Goal: Navigation & Orientation: Understand site structure

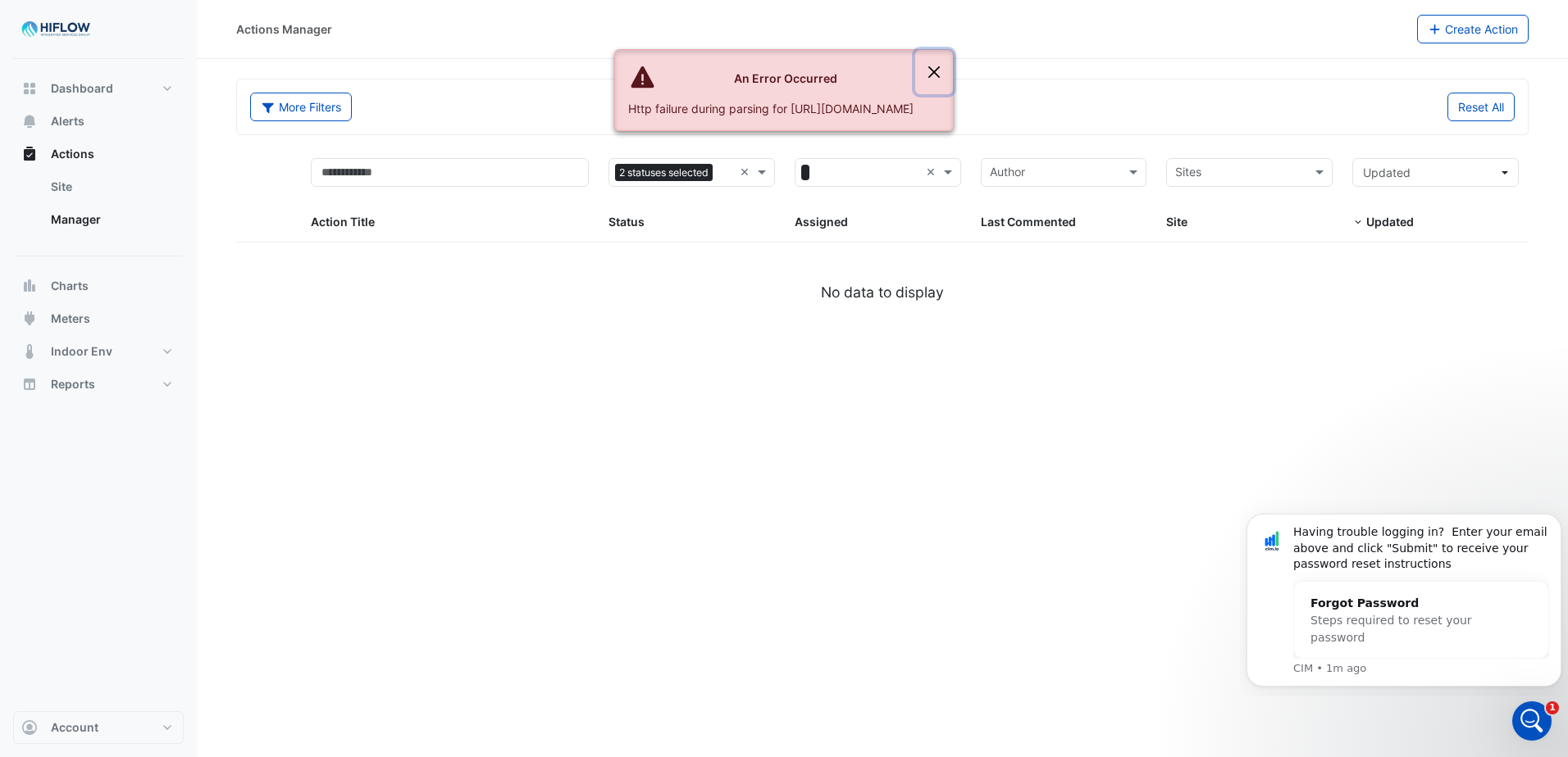
click at [952, 72] on button "Close" at bounding box center [934, 71] width 38 height 44
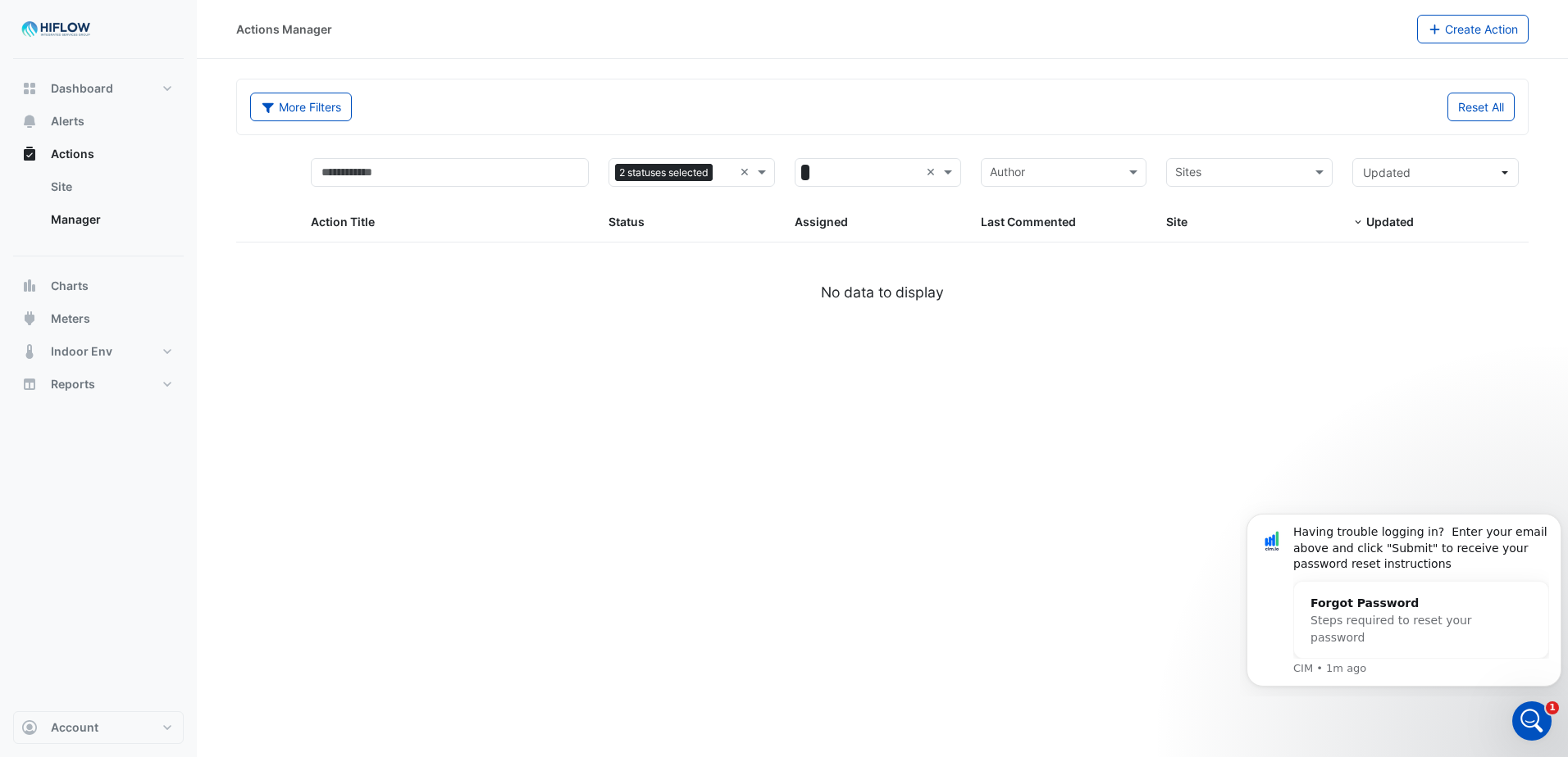
click at [849, 435] on div "Actions Manager Create Action More Filters Reset All 2 statuses selected × × × …" at bounding box center [882, 378] width 1371 height 757
click at [61, 184] on link "Site" at bounding box center [111, 187] width 146 height 33
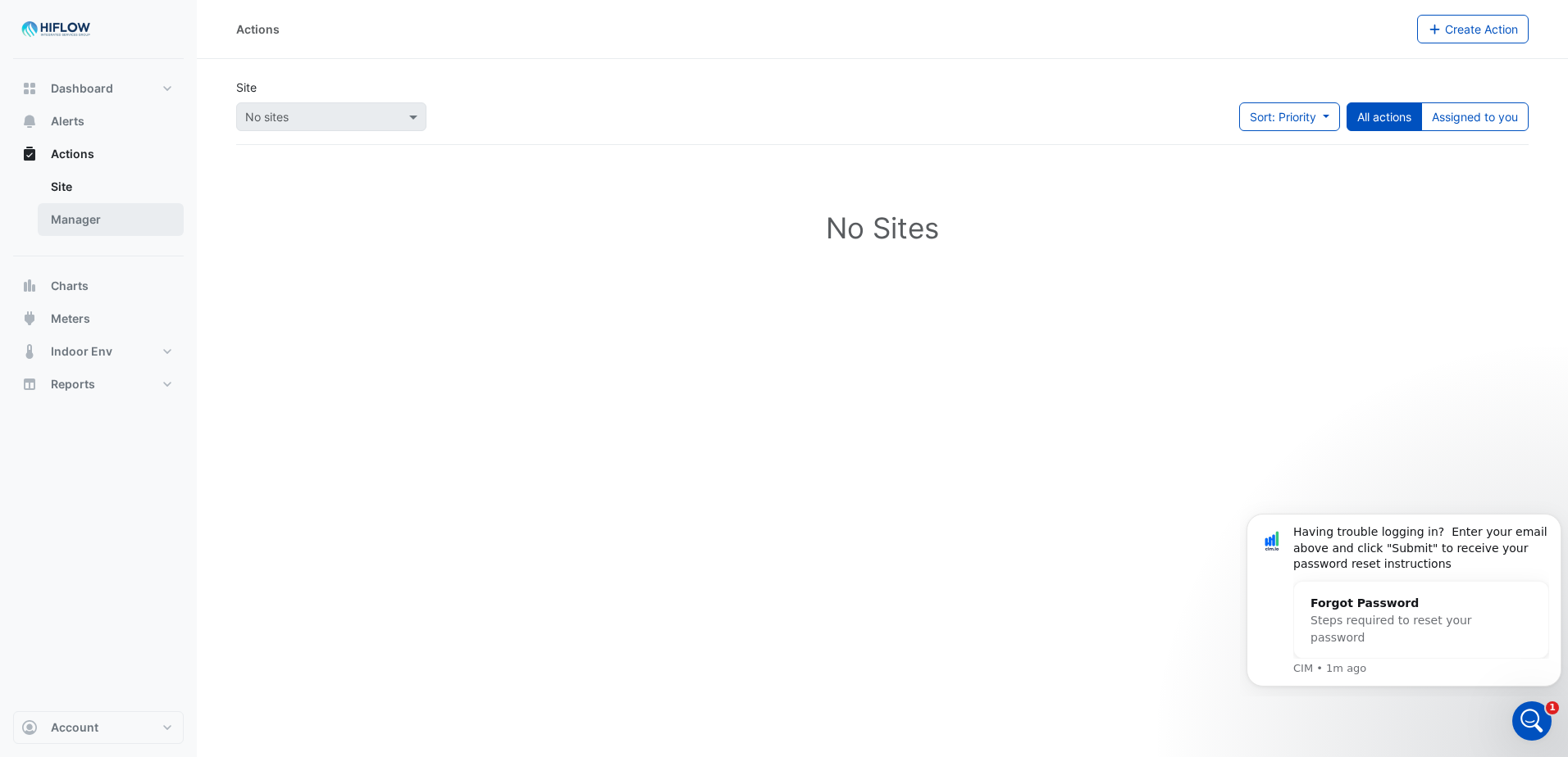
click at [69, 220] on link "Manager" at bounding box center [111, 220] width 146 height 33
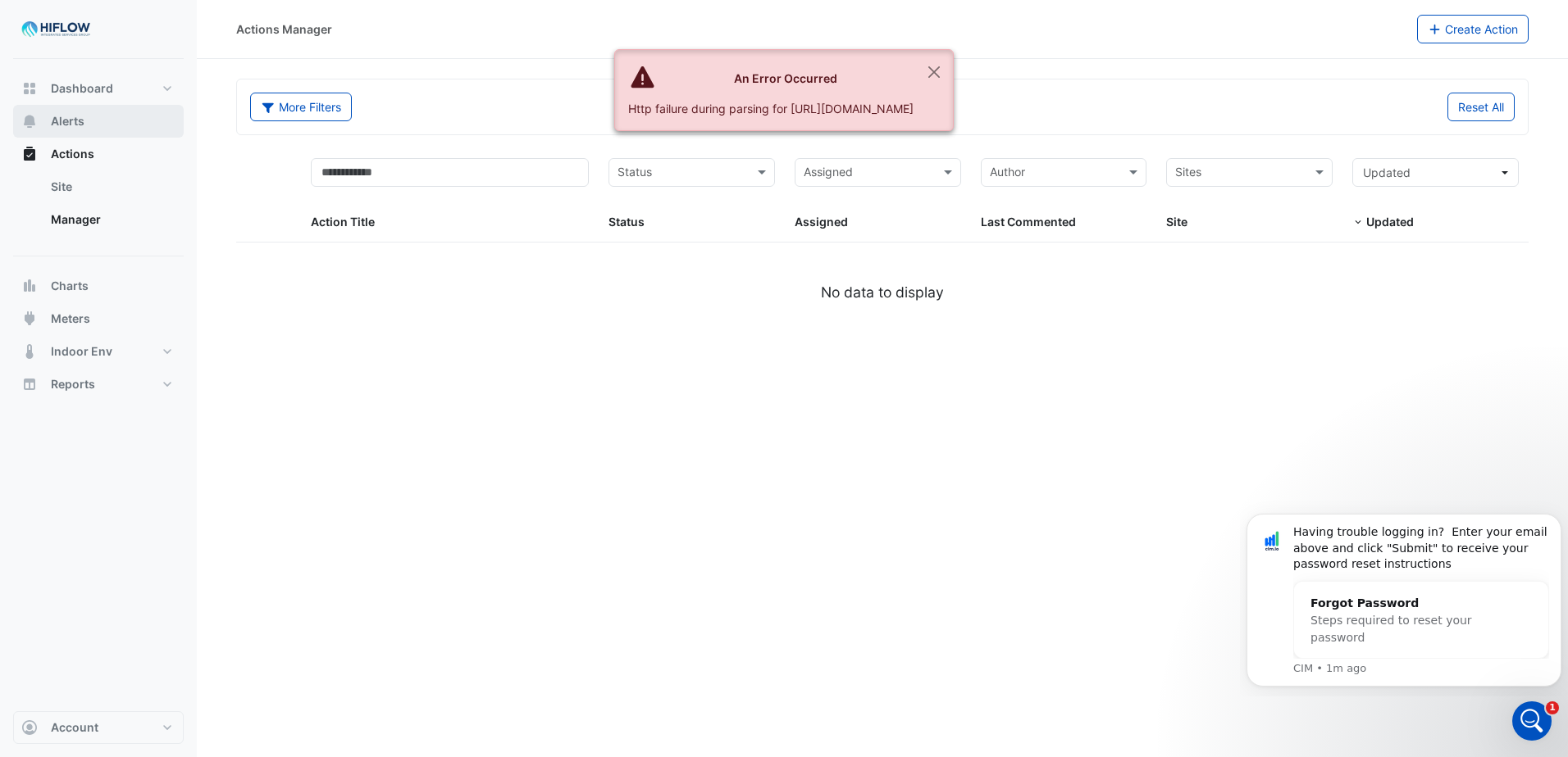
click at [72, 124] on span "Alerts" at bounding box center [68, 121] width 34 height 16
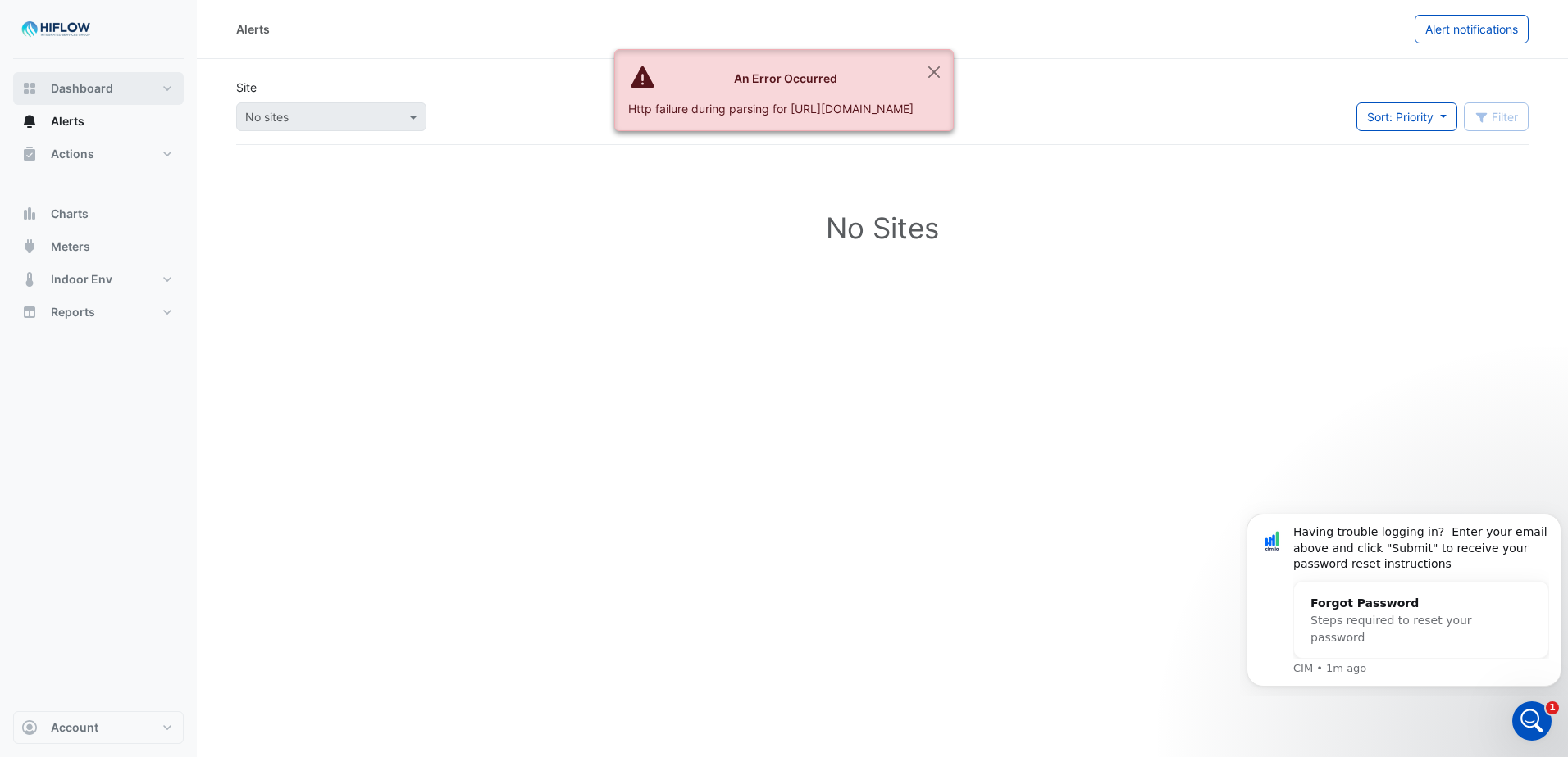
click at [82, 85] on span "Dashboard" at bounding box center [82, 88] width 62 height 16
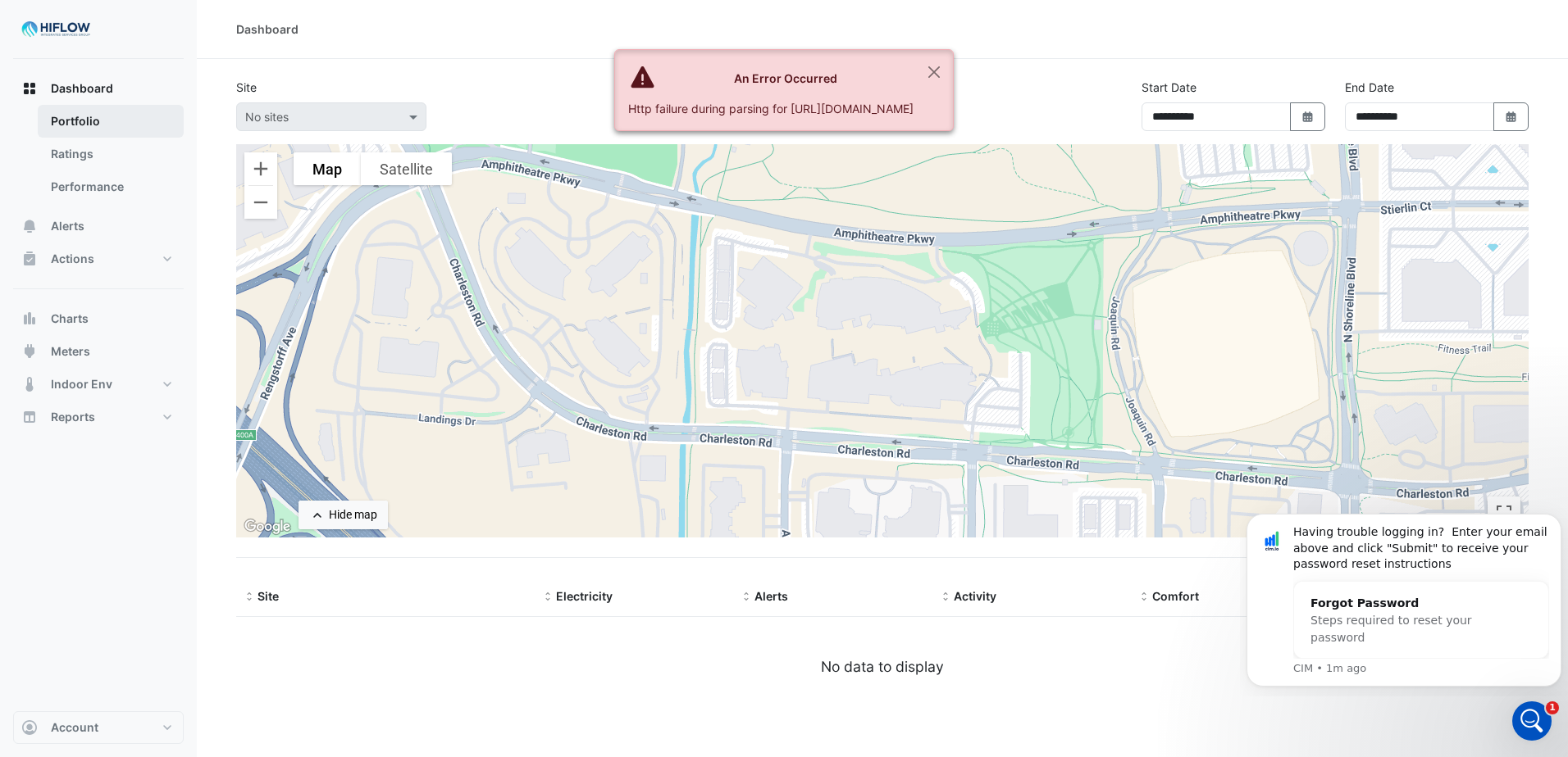
click at [88, 126] on link "Portfolio" at bounding box center [111, 121] width 146 height 33
click at [78, 156] on link "Ratings" at bounding box center [111, 154] width 146 height 33
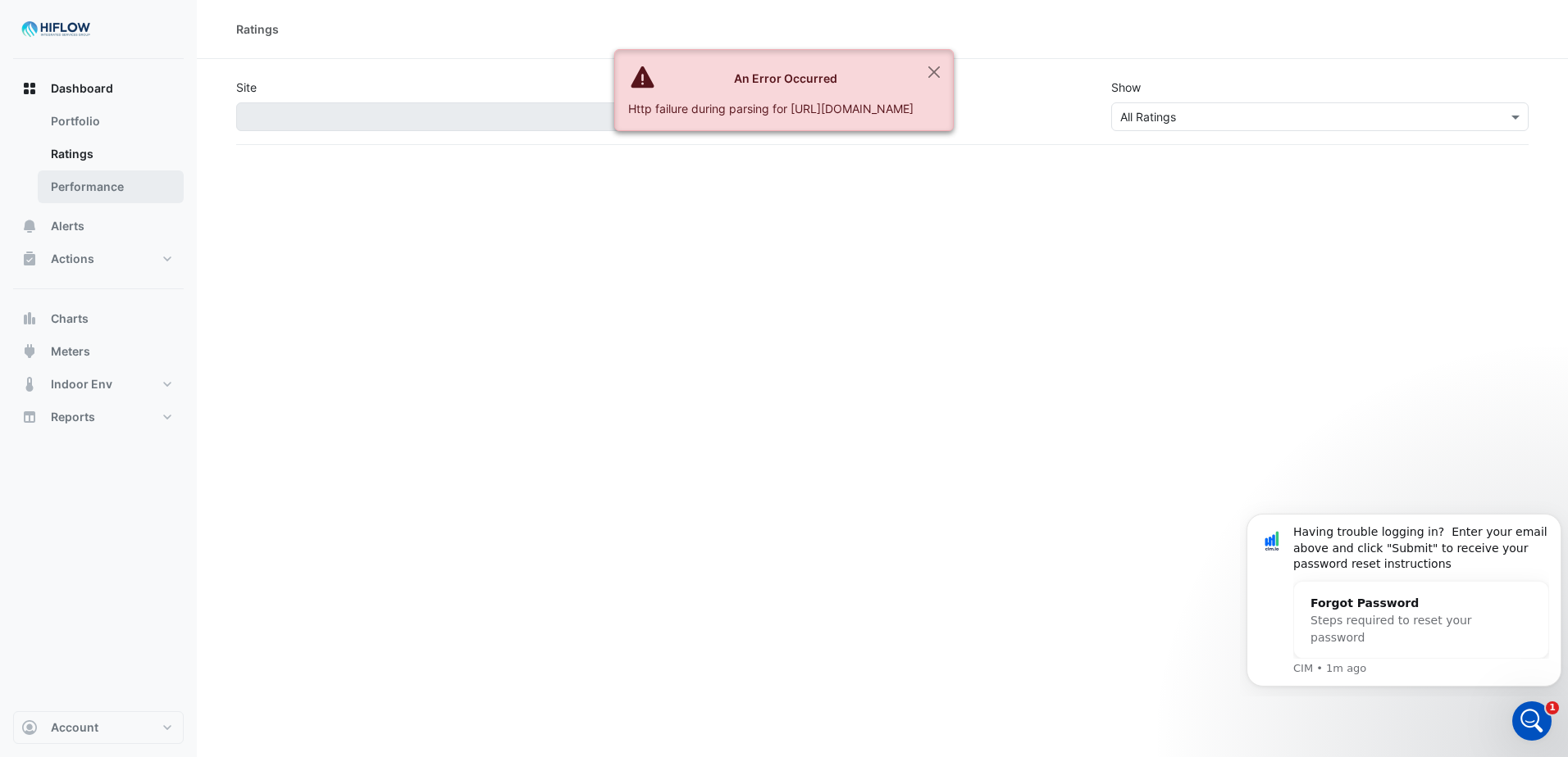
click at [96, 185] on link "Performance" at bounding box center [111, 187] width 146 height 33
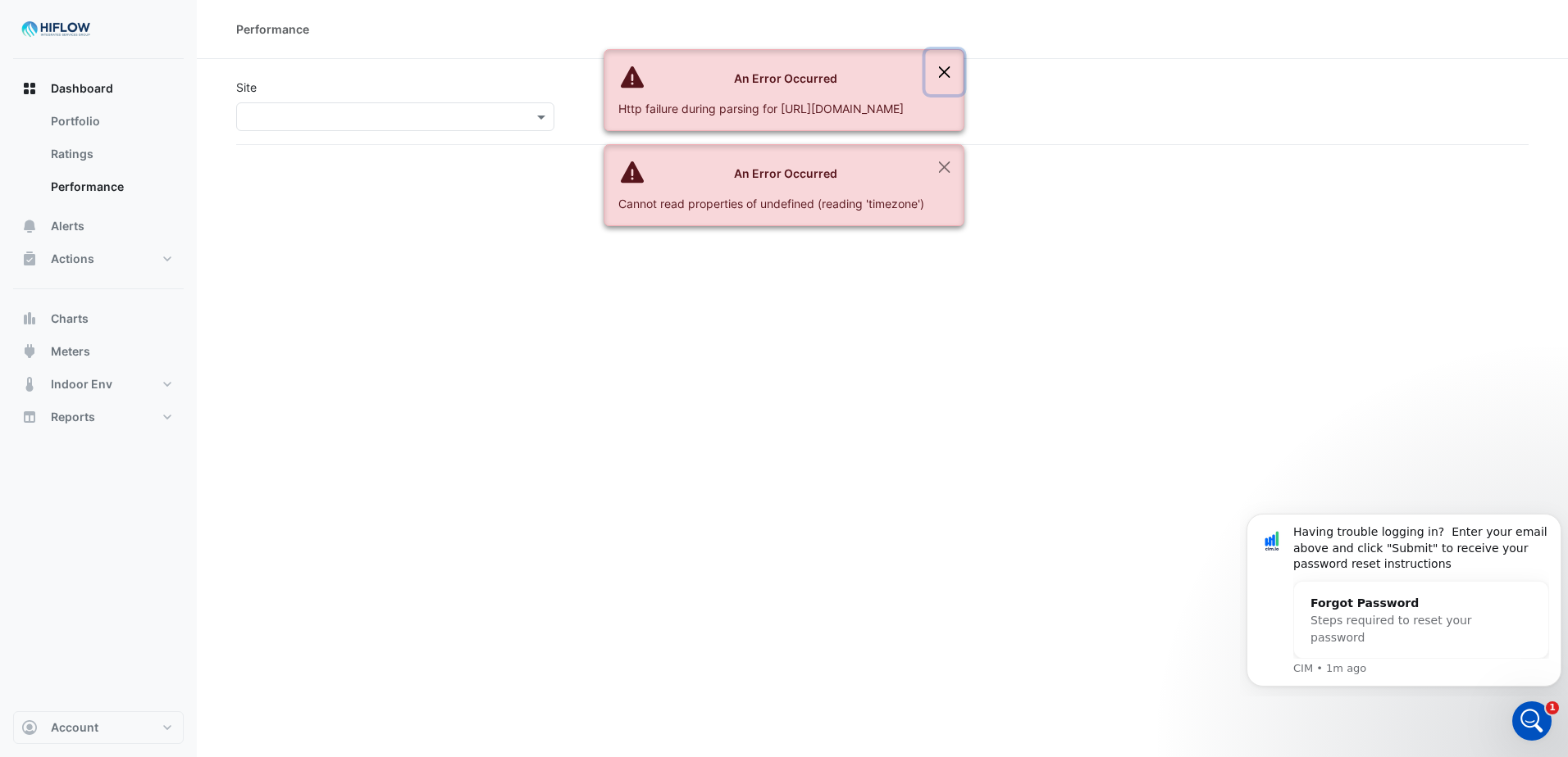
click at [964, 70] on button "Close" at bounding box center [945, 71] width 38 height 44
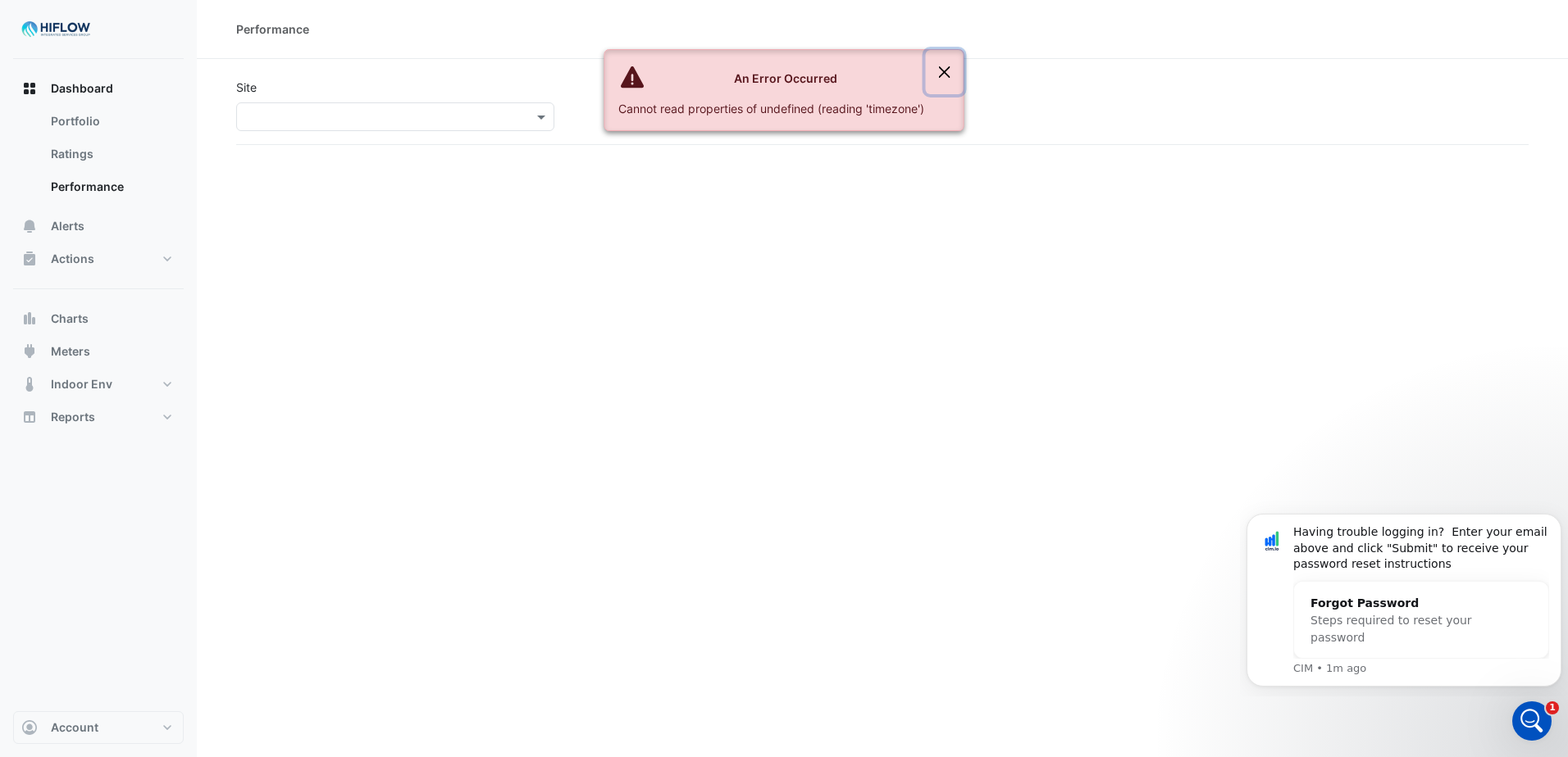
click at [946, 71] on button "Close" at bounding box center [945, 71] width 38 height 44
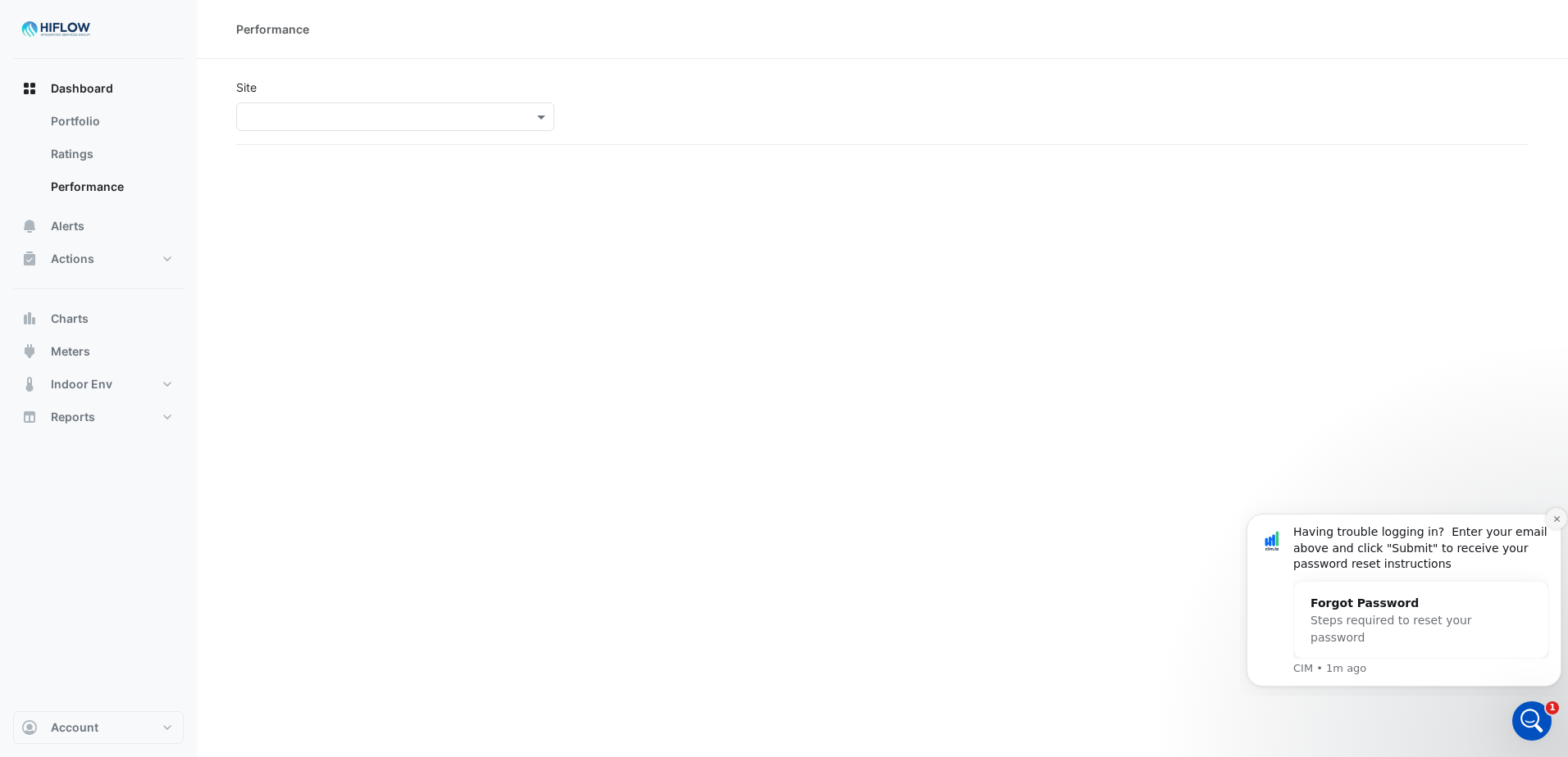
click at [1557, 521] on icon "Dismiss notification" at bounding box center [1557, 520] width 9 height 9
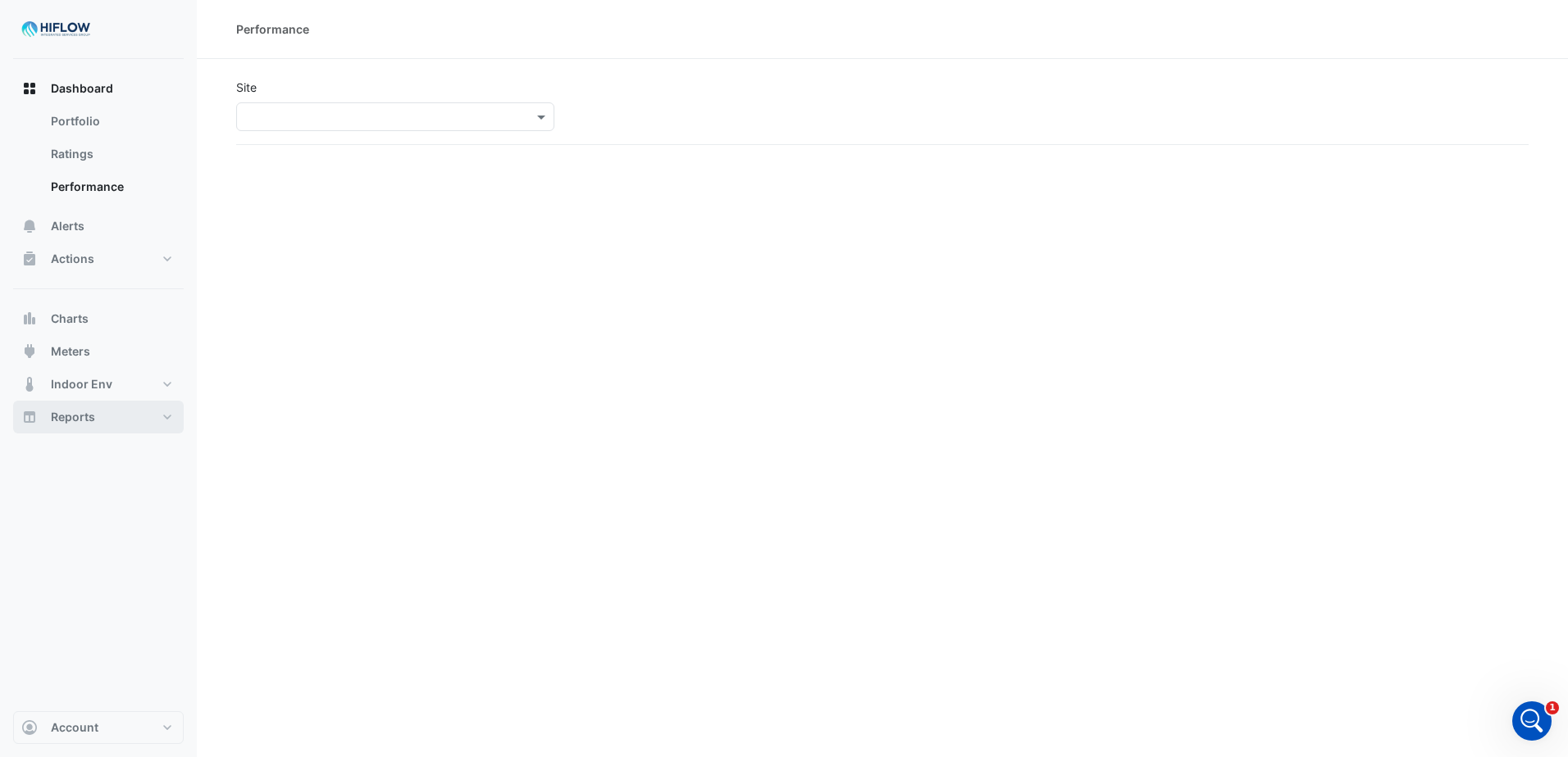
click at [160, 415] on button "Reports" at bounding box center [99, 416] width 171 height 33
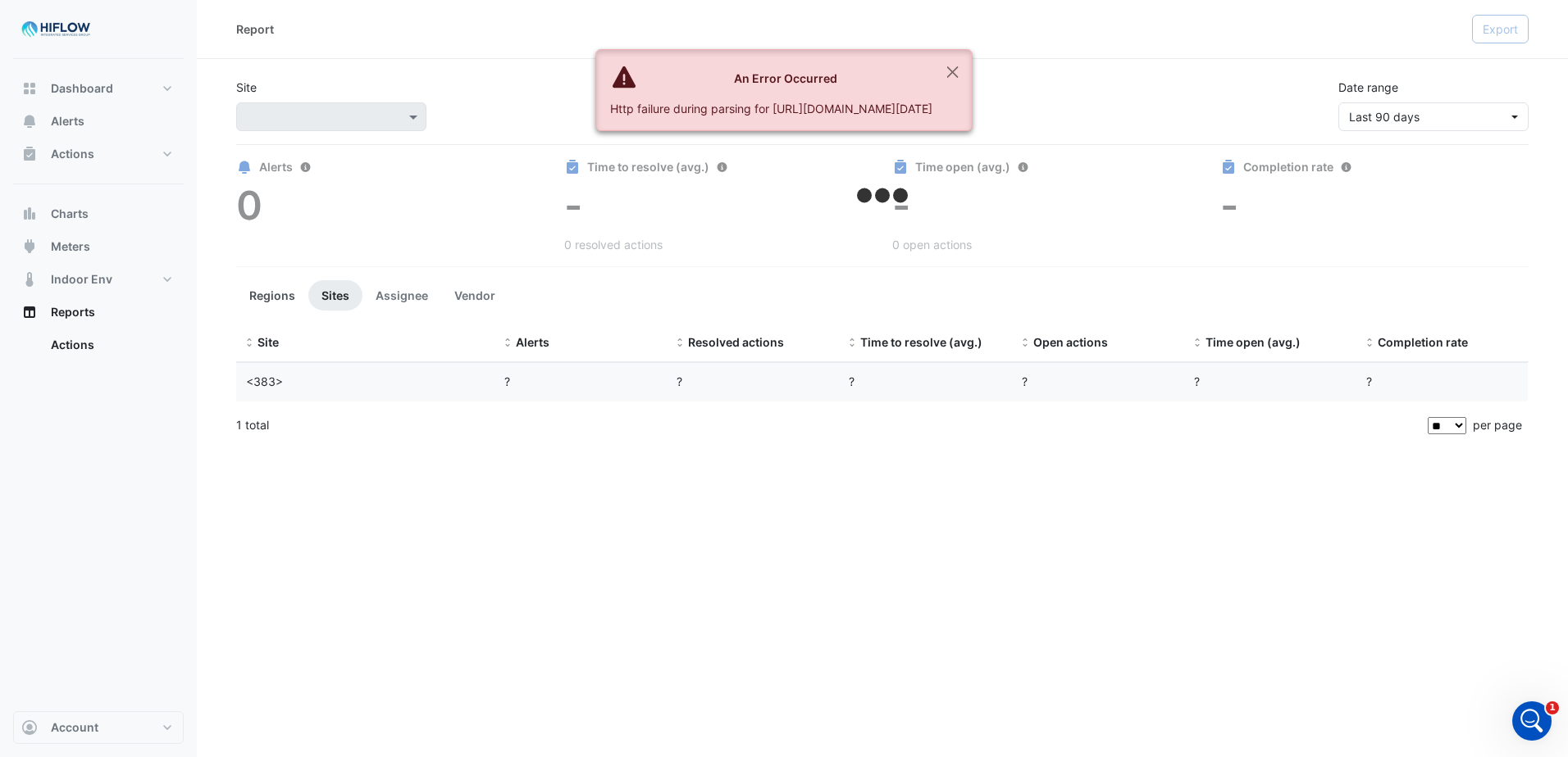
click at [268, 296] on button "Regions" at bounding box center [272, 295] width 72 height 30
click at [434, 295] on app-root "Report Export Site × Date range Last 90 days Alerts 0 Time to resolve (avg.) - …" at bounding box center [784, 378] width 1568 height 757
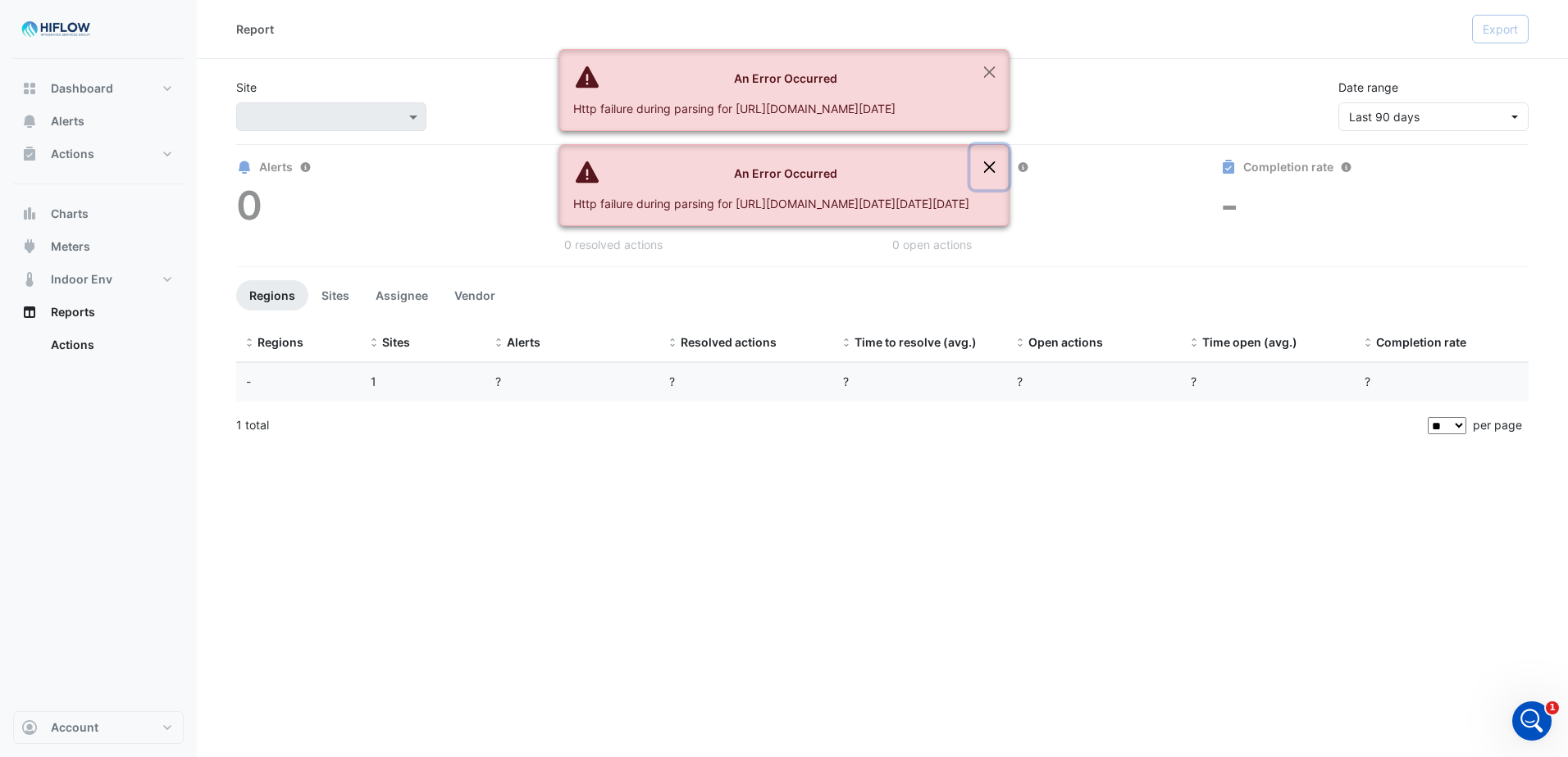
drag, startPoint x: 1165, startPoint y: 198, endPoint x: 1164, endPoint y: 179, distance: 19.0
click at [1009, 189] on button "Close" at bounding box center [990, 167] width 38 height 44
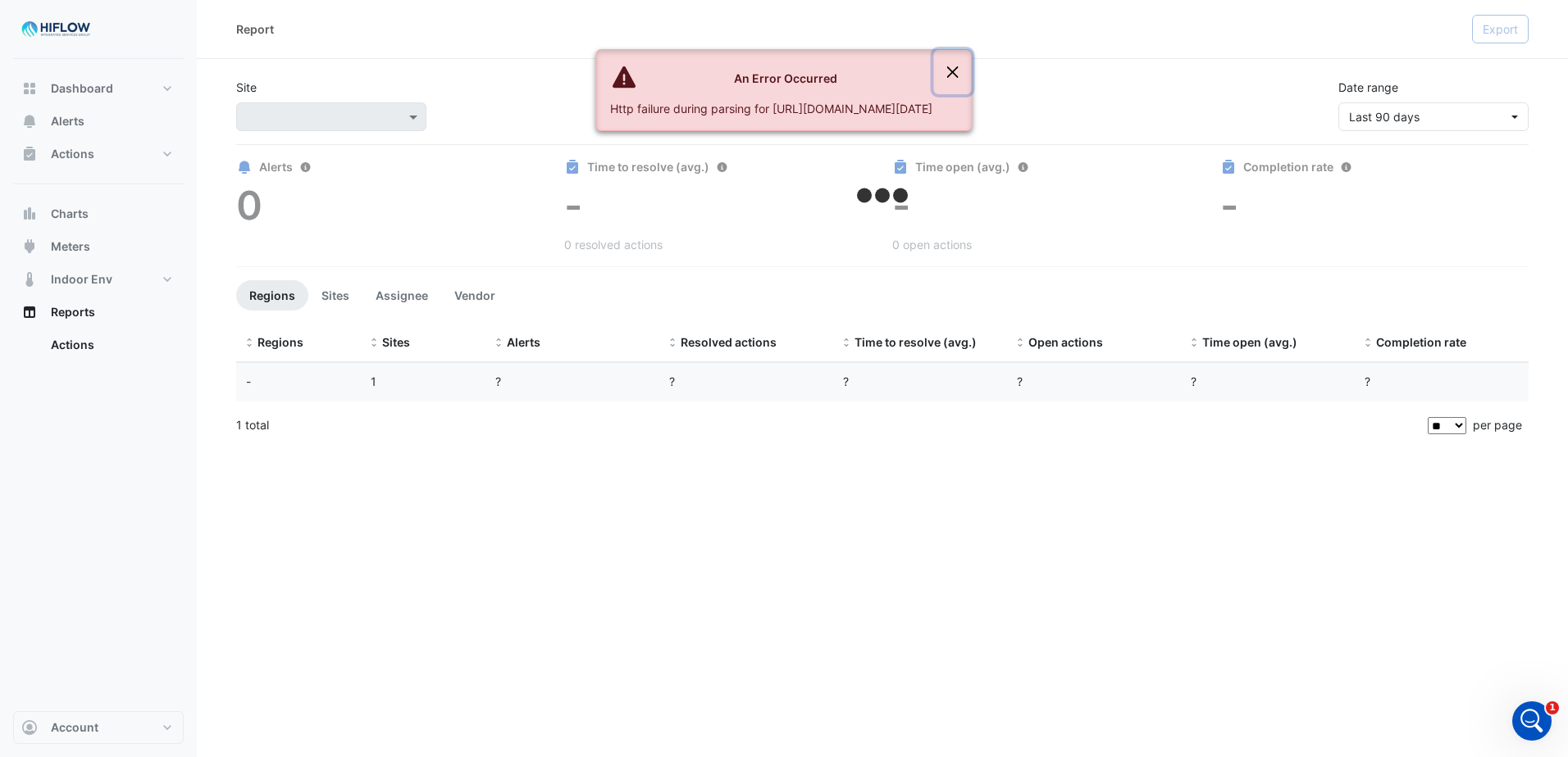
click at [972, 56] on button "Close" at bounding box center [952, 71] width 38 height 44
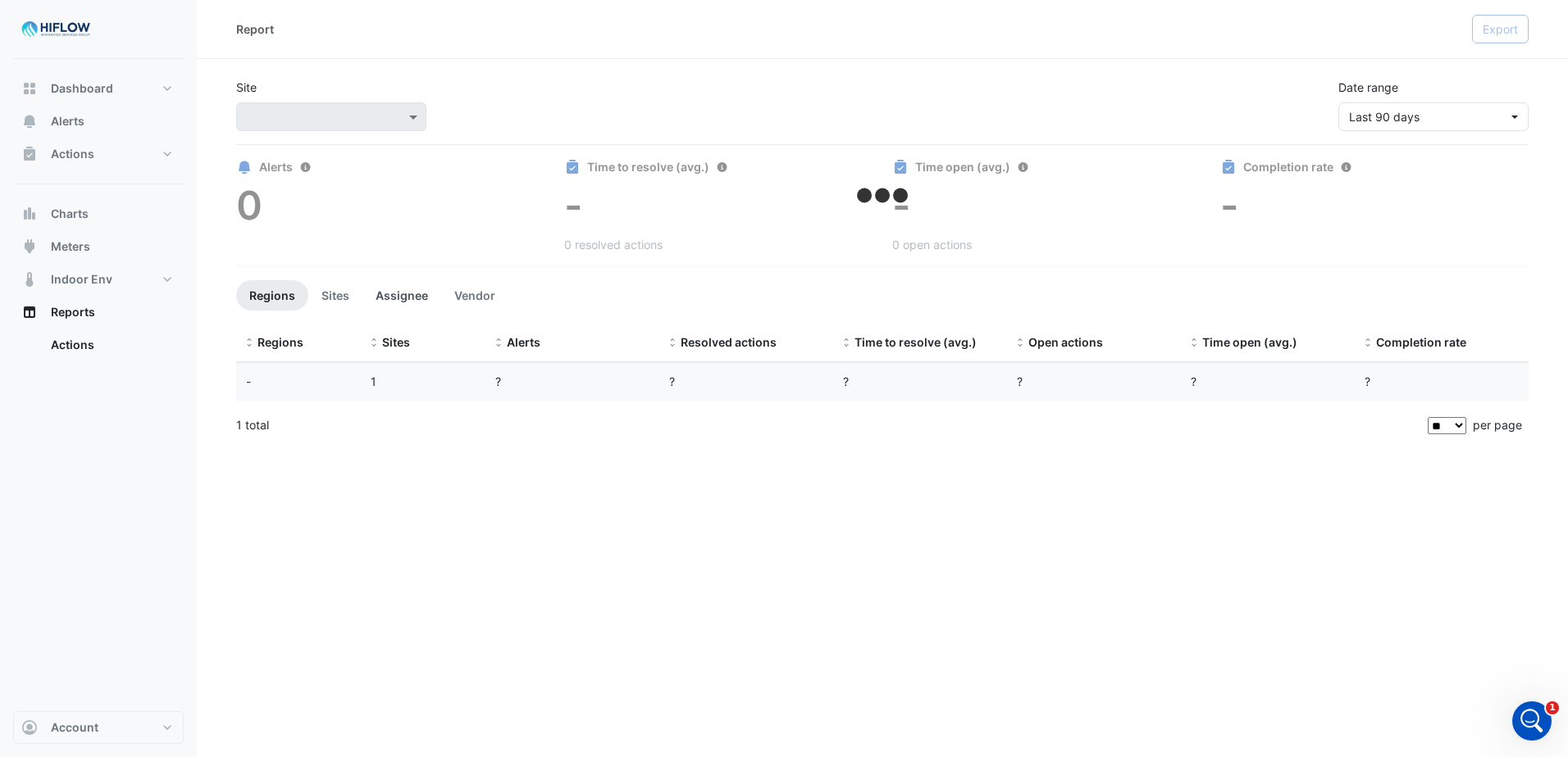
click at [406, 294] on button "Assignee" at bounding box center [402, 295] width 79 height 30
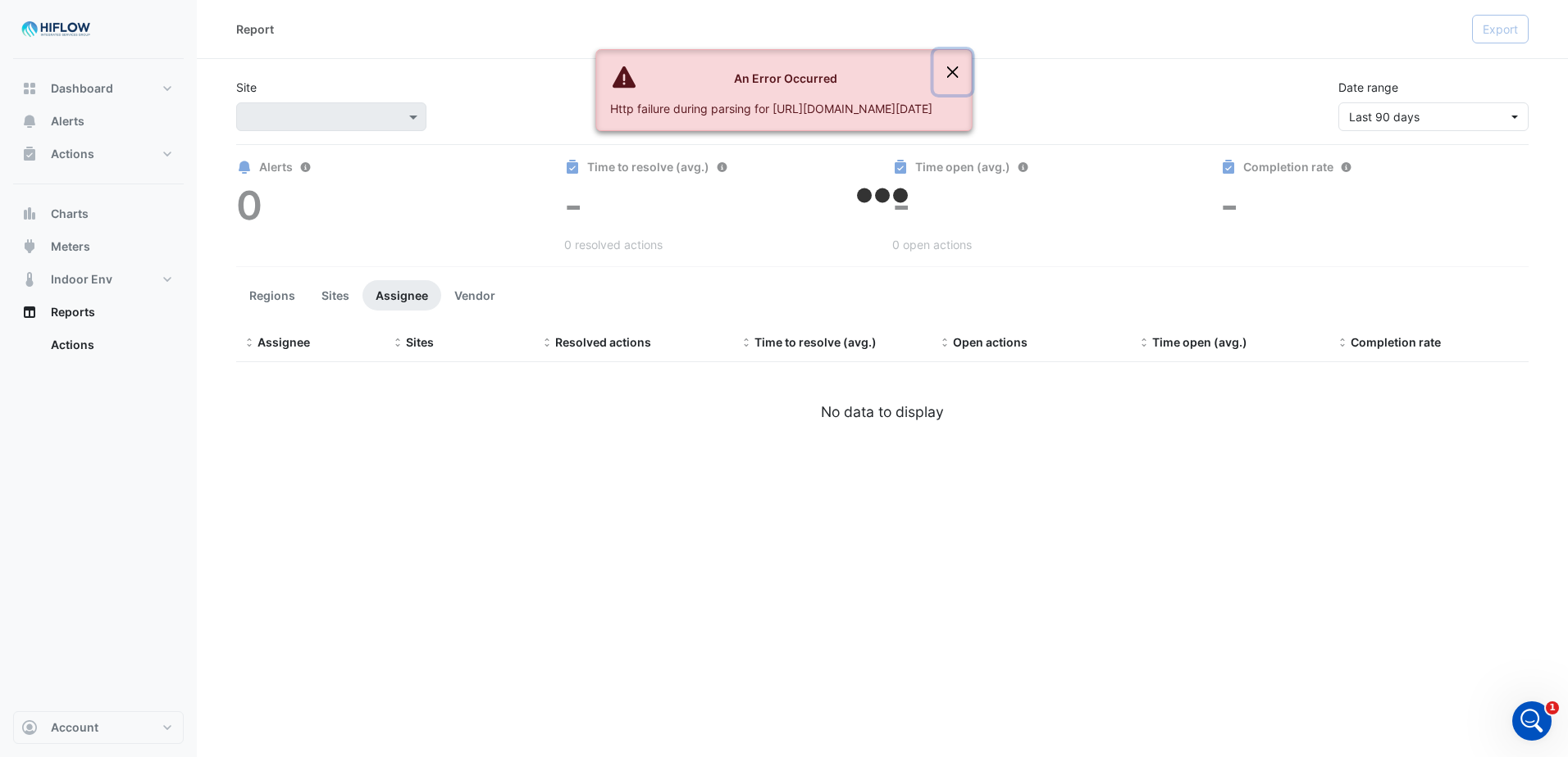
click at [972, 77] on button "Close" at bounding box center [952, 71] width 38 height 44
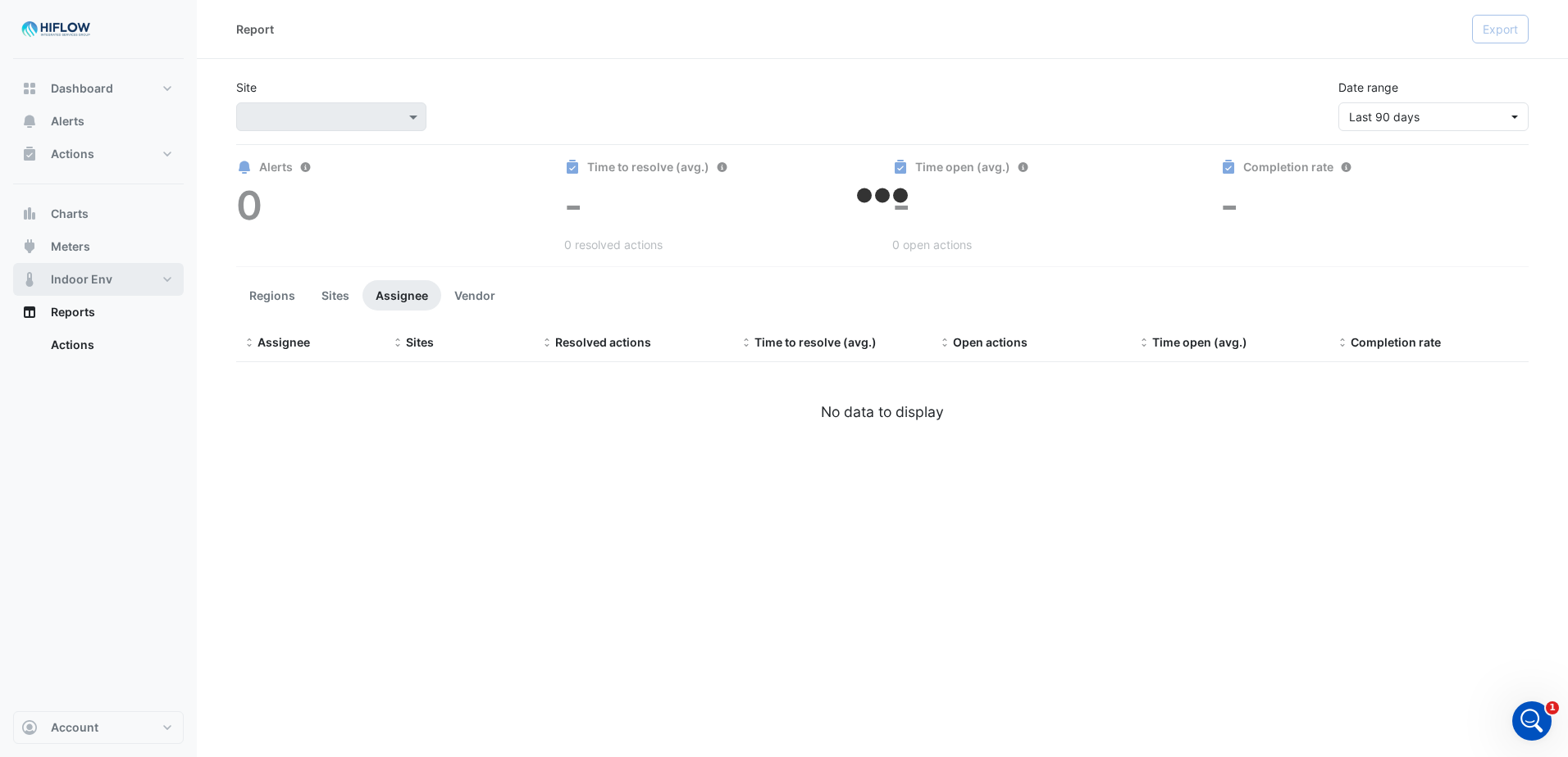
click at [68, 277] on span "Indoor Env" at bounding box center [82, 279] width 62 height 16
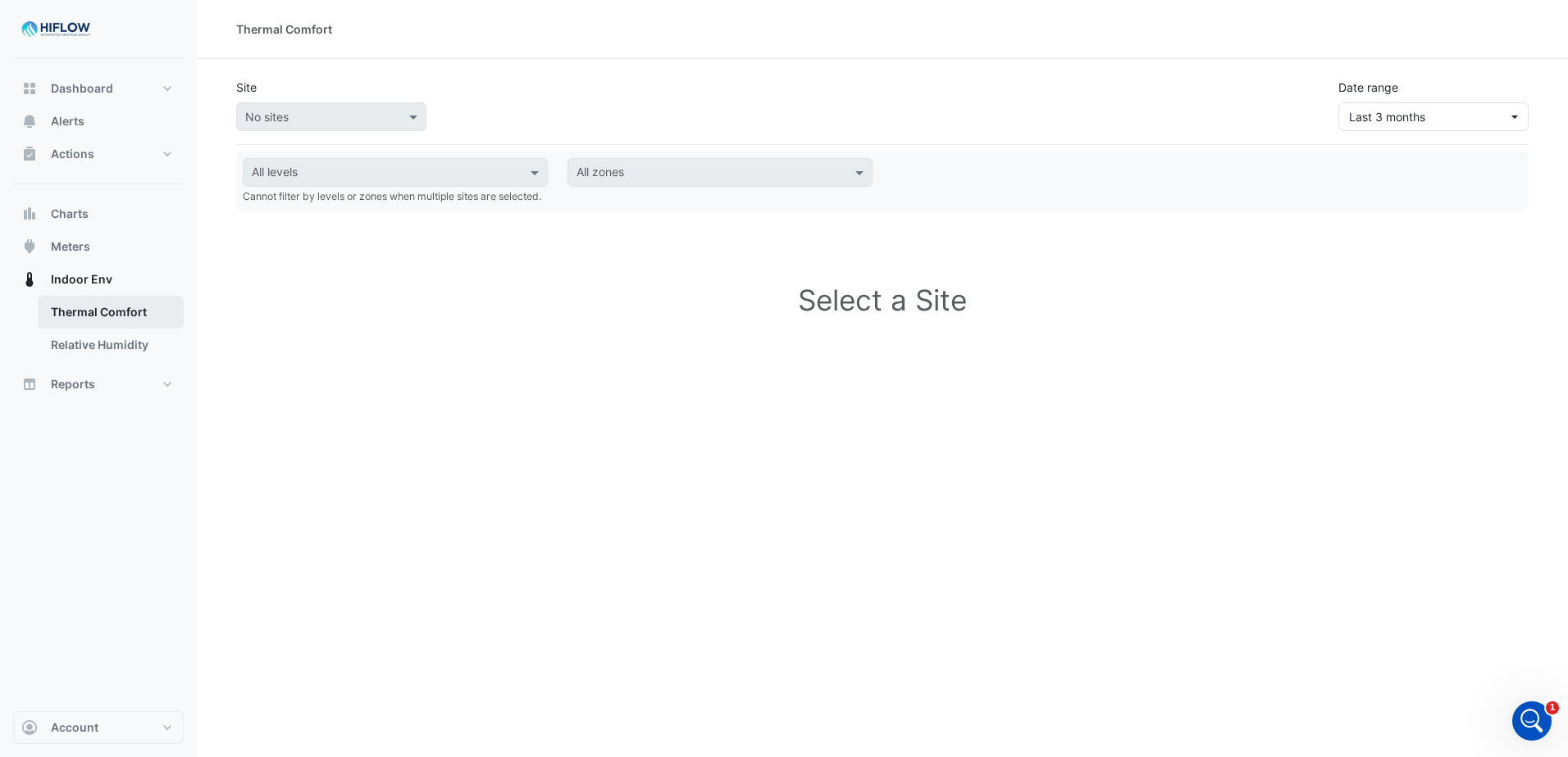
click at [82, 302] on link "Thermal Comfort" at bounding box center [111, 311] width 146 height 33
click at [104, 344] on link "Relative Humidity" at bounding box center [111, 344] width 146 height 33
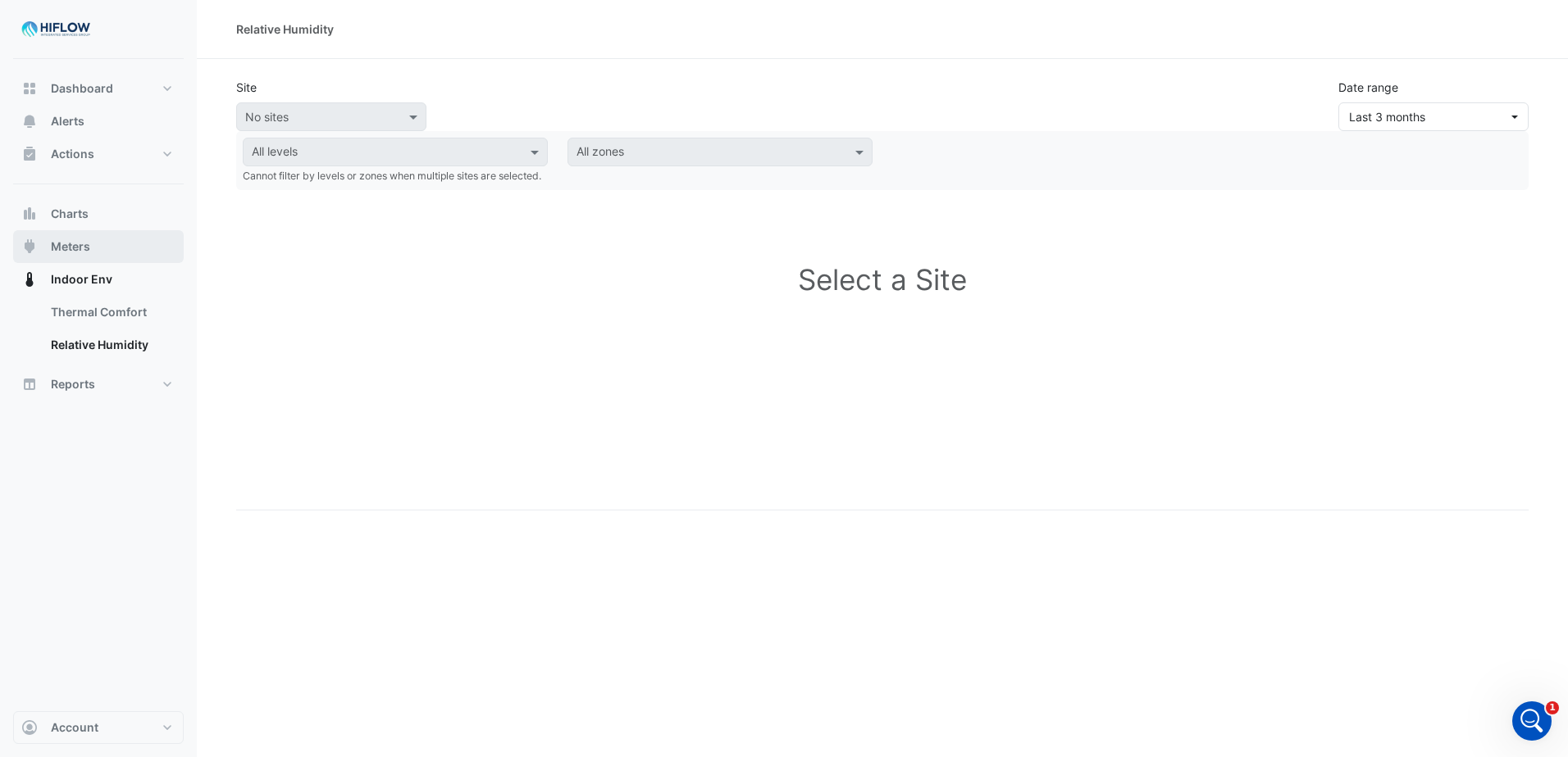
click at [75, 250] on span "Meters" at bounding box center [70, 246] width 39 height 16
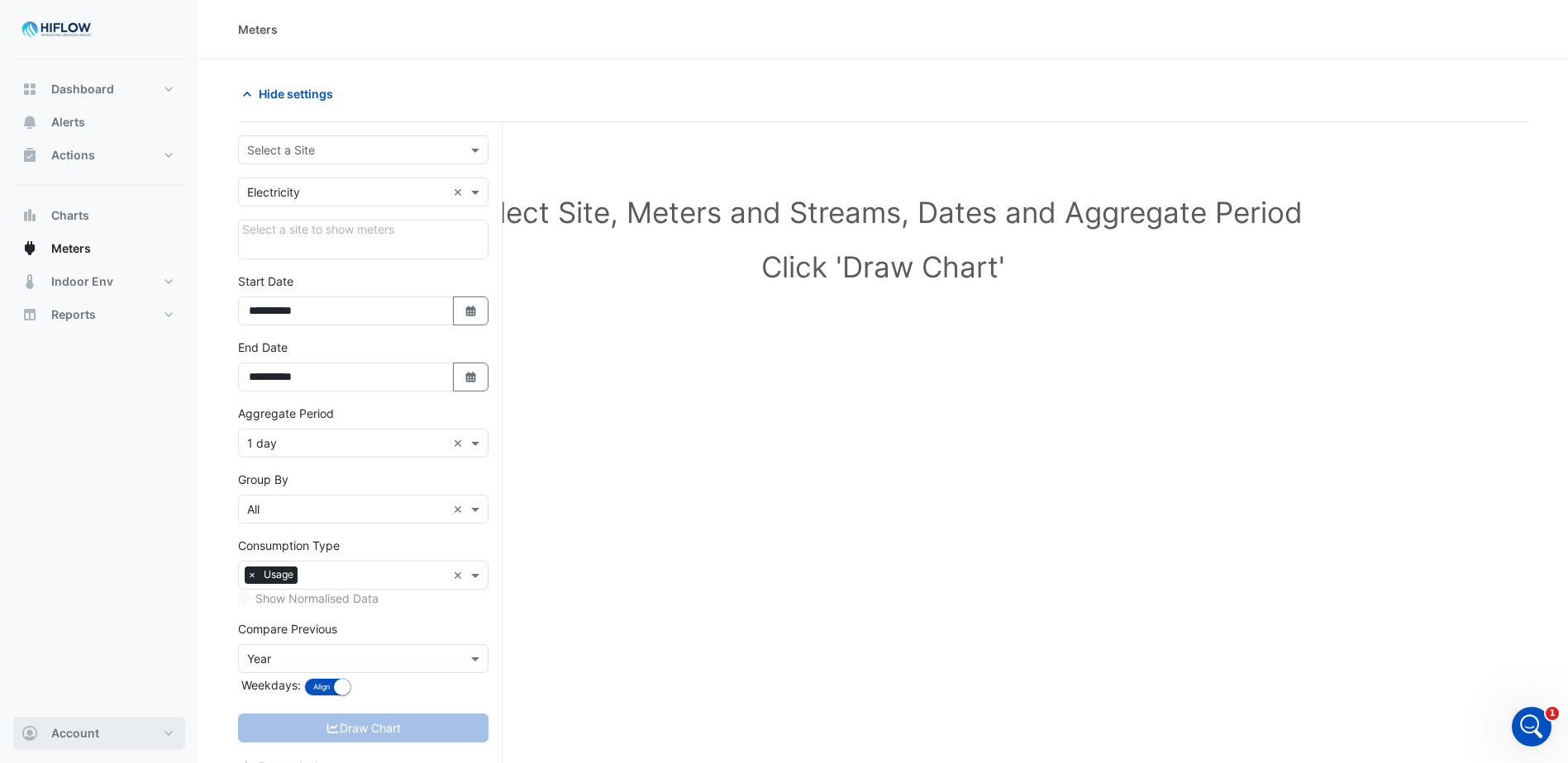
click at [167, 734] on button "Account" at bounding box center [99, 734] width 172 height 33
click at [82, 579] on link "Account Settings" at bounding box center [99, 578] width 157 height 33
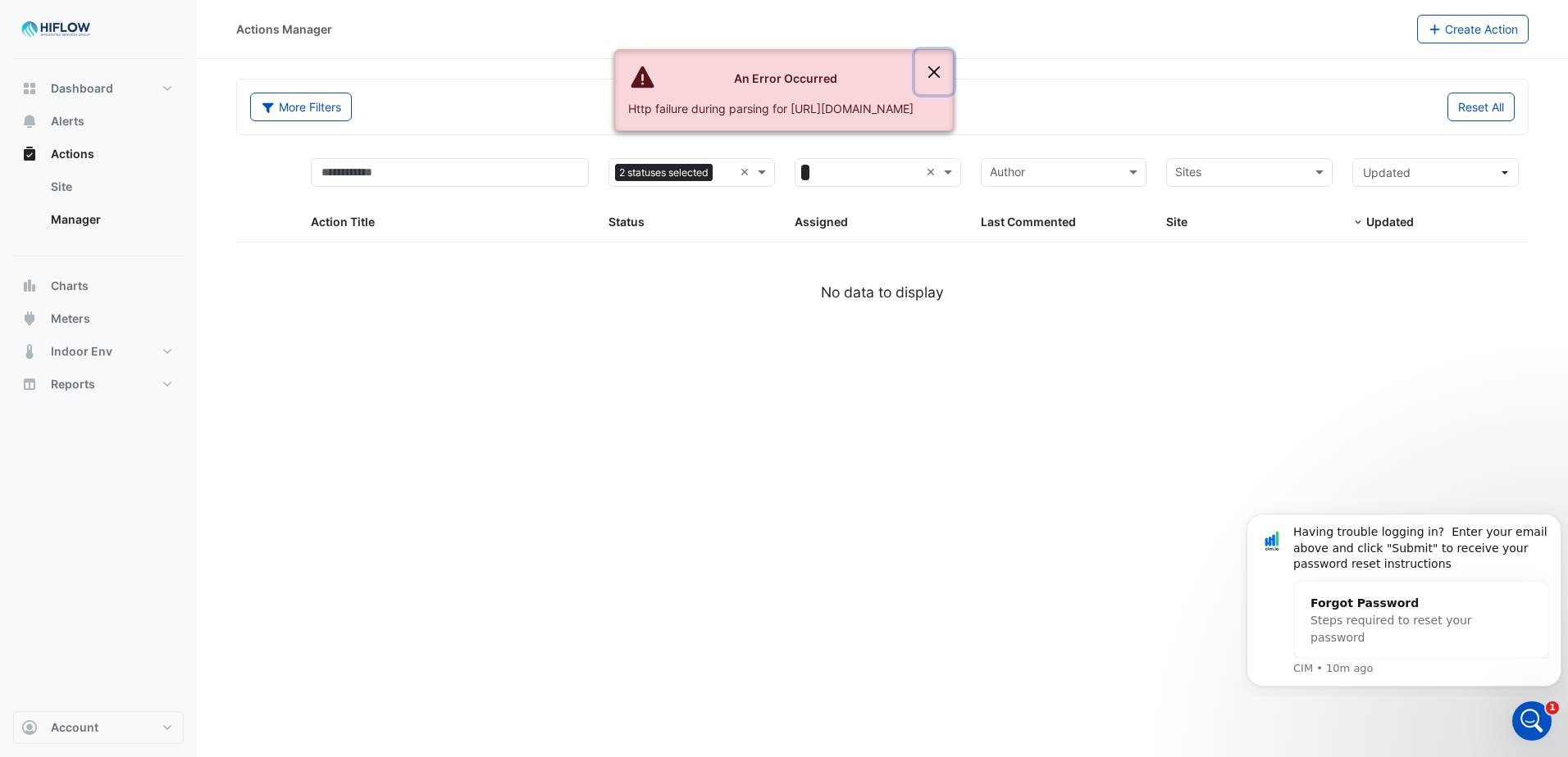
click at [952, 77] on button "Close" at bounding box center [934, 71] width 38 height 44
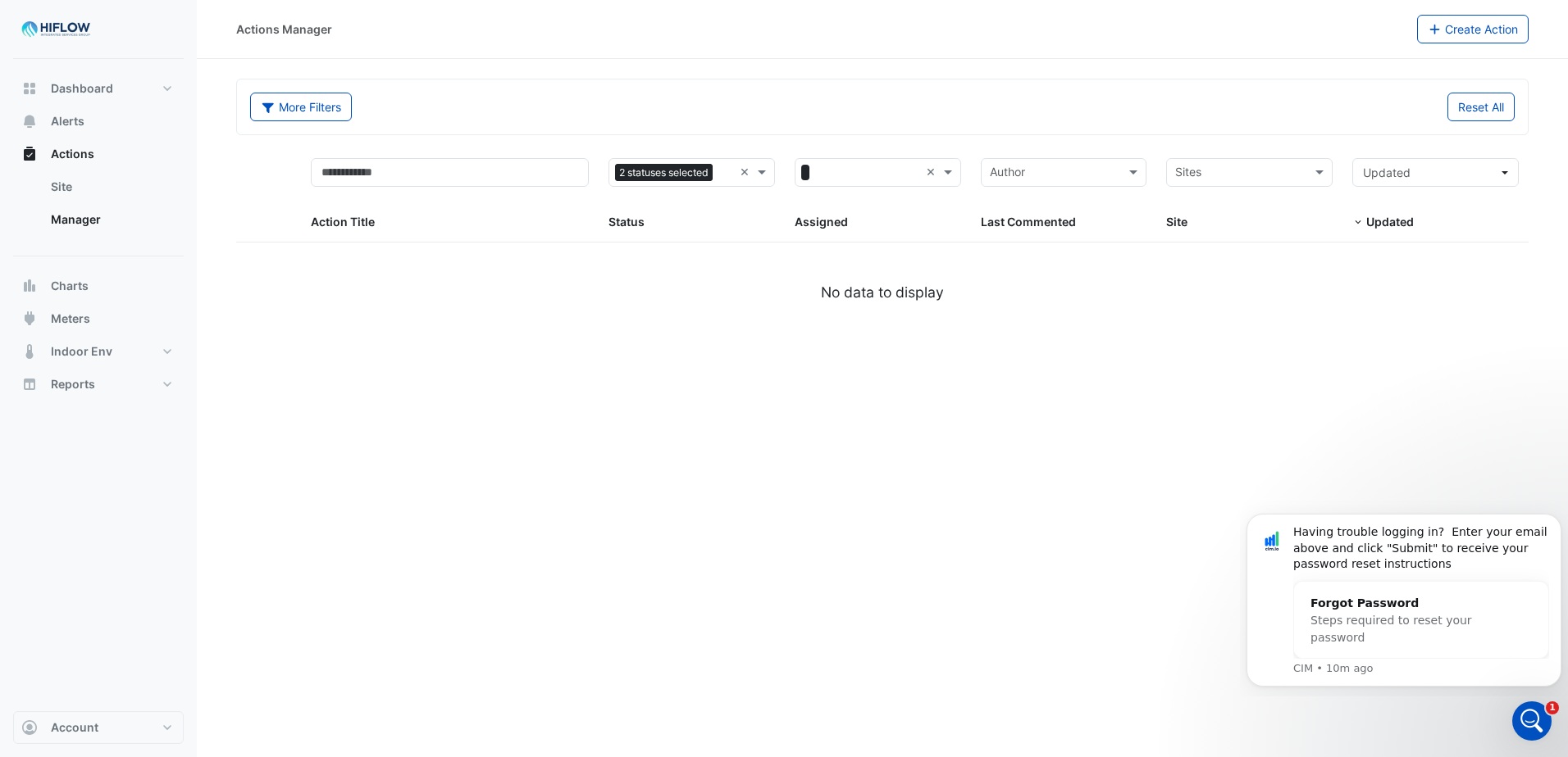
click at [80, 32] on img at bounding box center [56, 29] width 74 height 33
click at [88, 86] on span "Dashboard" at bounding box center [82, 88] width 62 height 16
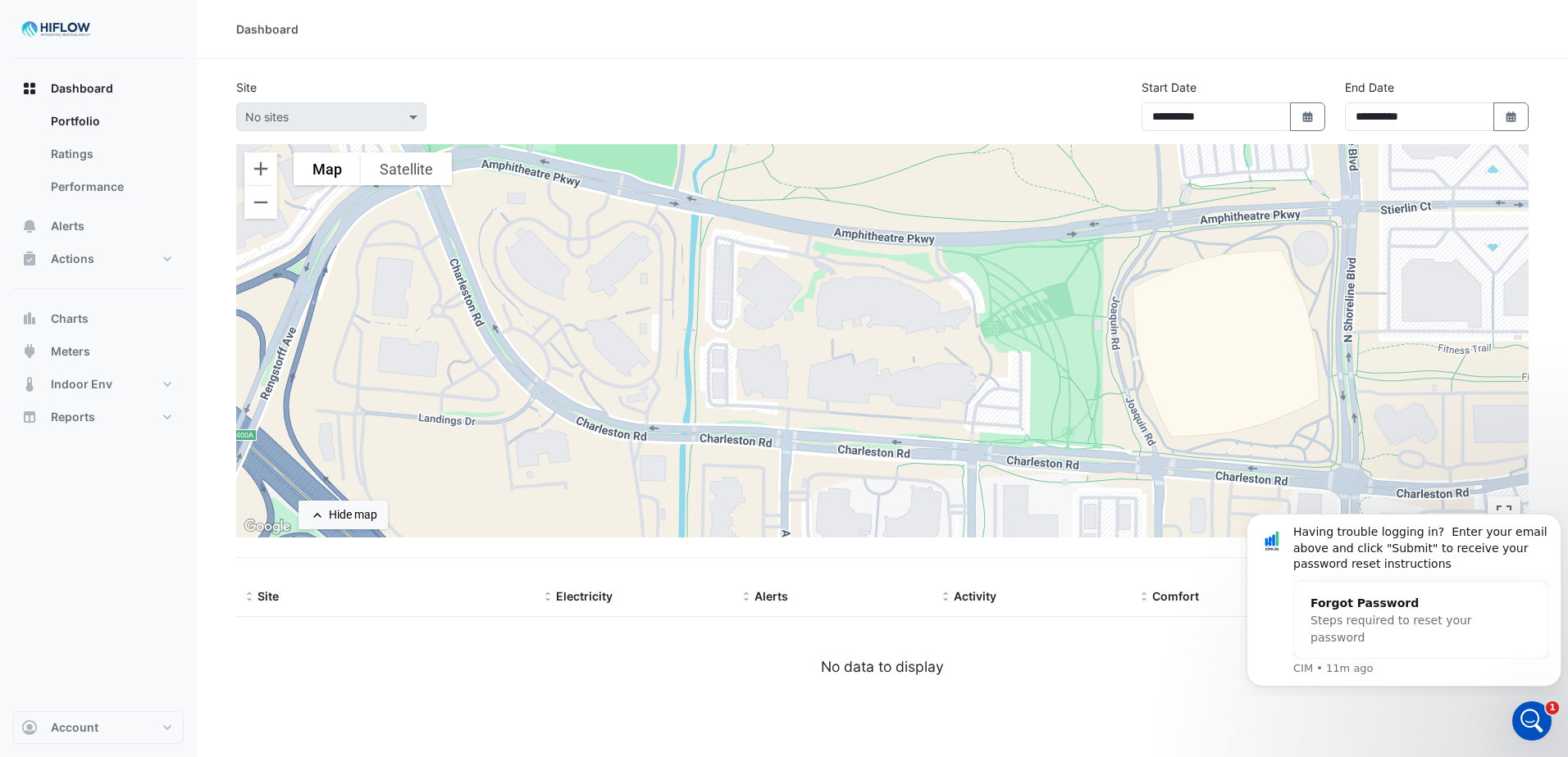
click at [412, 107] on div at bounding box center [331, 116] width 189 height 19
click at [415, 117] on span at bounding box center [416, 116] width 21 height 17
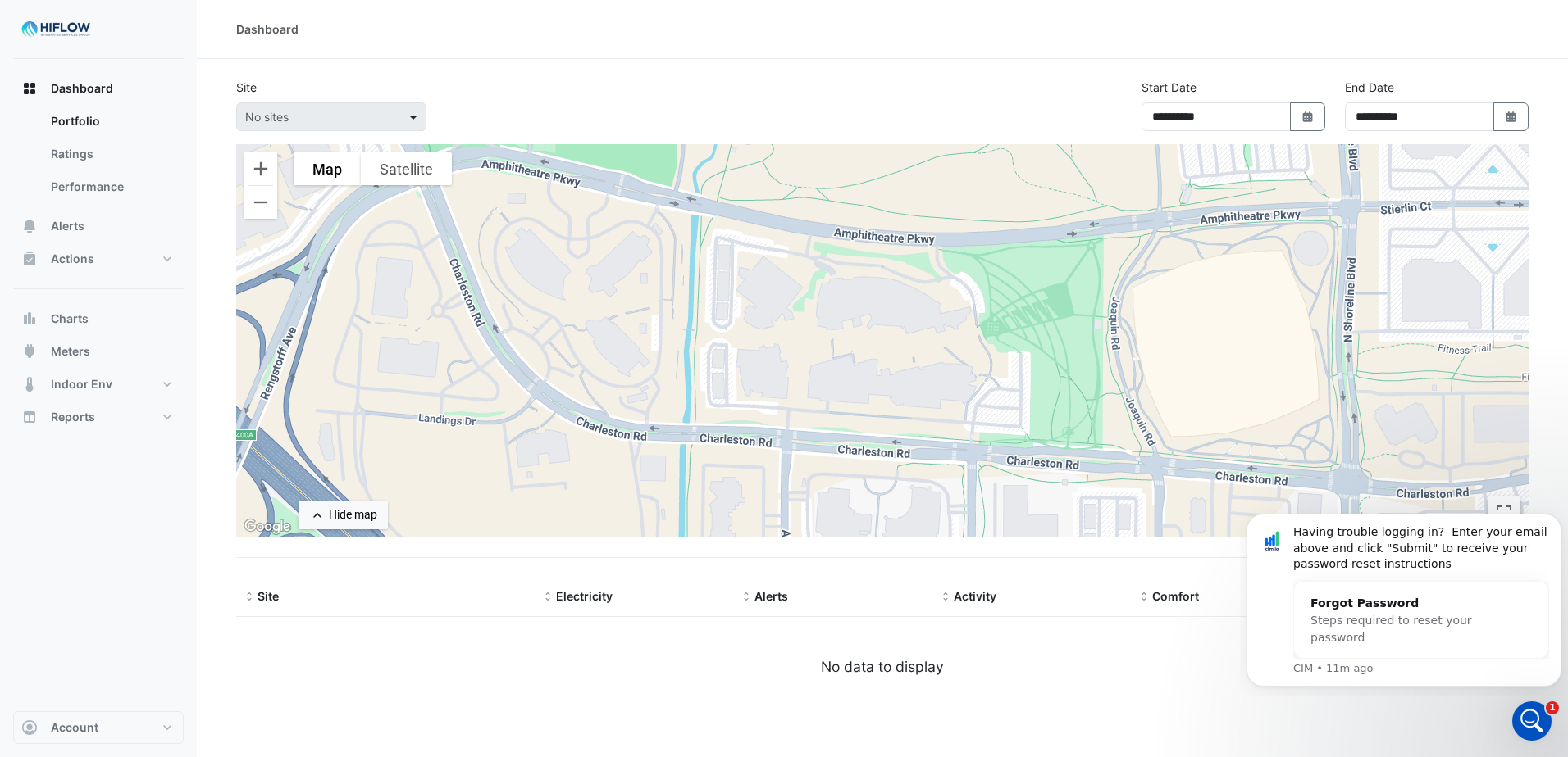
click at [415, 117] on span at bounding box center [416, 116] width 21 height 17
click at [1308, 115] on icon "button" at bounding box center [1307, 116] width 9 height 10
select select "*"
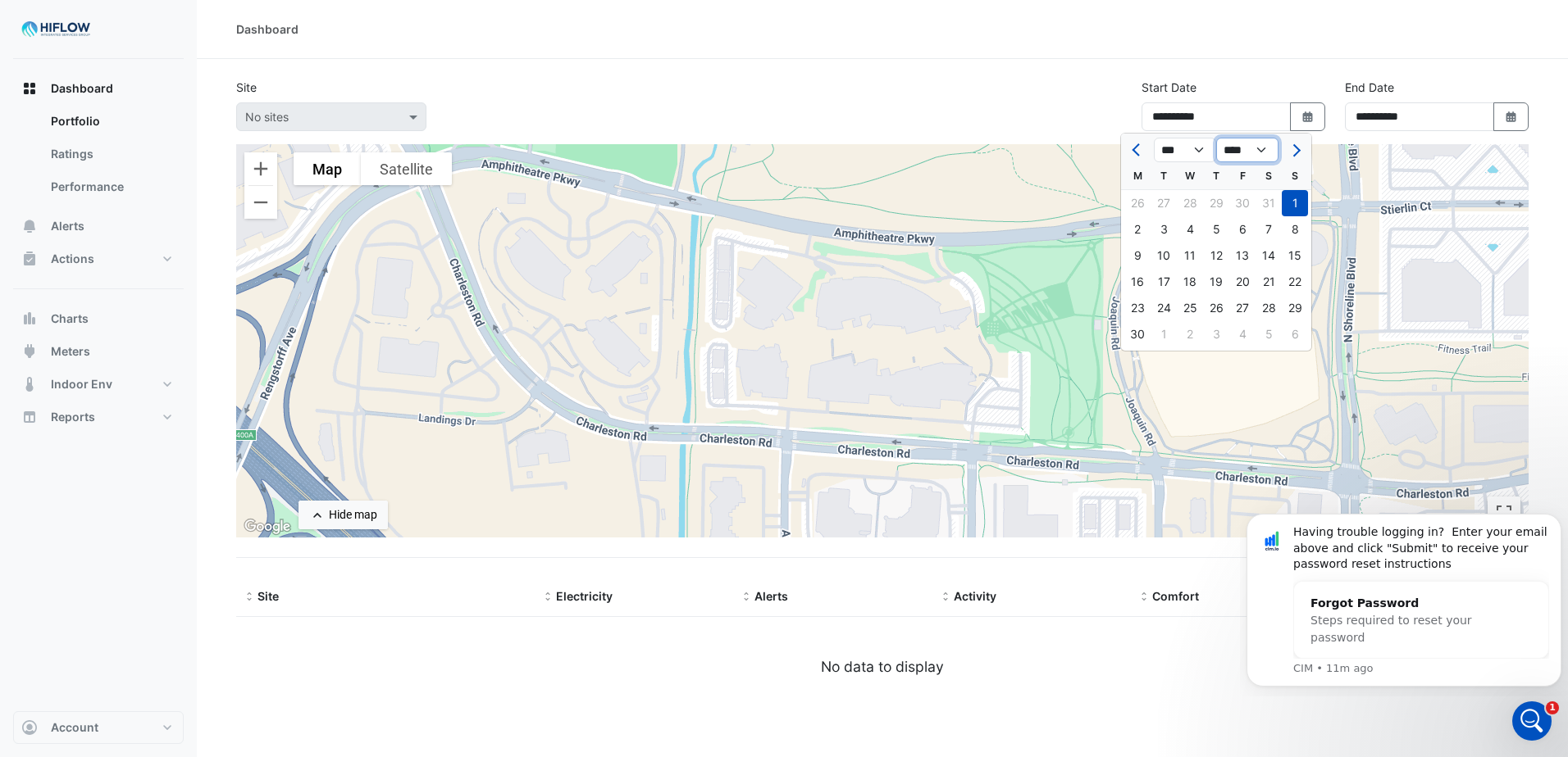
click at [1260, 146] on select "**** **** **** **** **** **** **** **** **** **** ****" at bounding box center [1247, 150] width 62 height 24
select select "****"
click at [1216, 138] on select "**** **** **** **** **** **** **** **** **** **** ****" at bounding box center [1247, 150] width 62 height 24
click at [1510, 119] on icon "button" at bounding box center [1510, 116] width 9 height 10
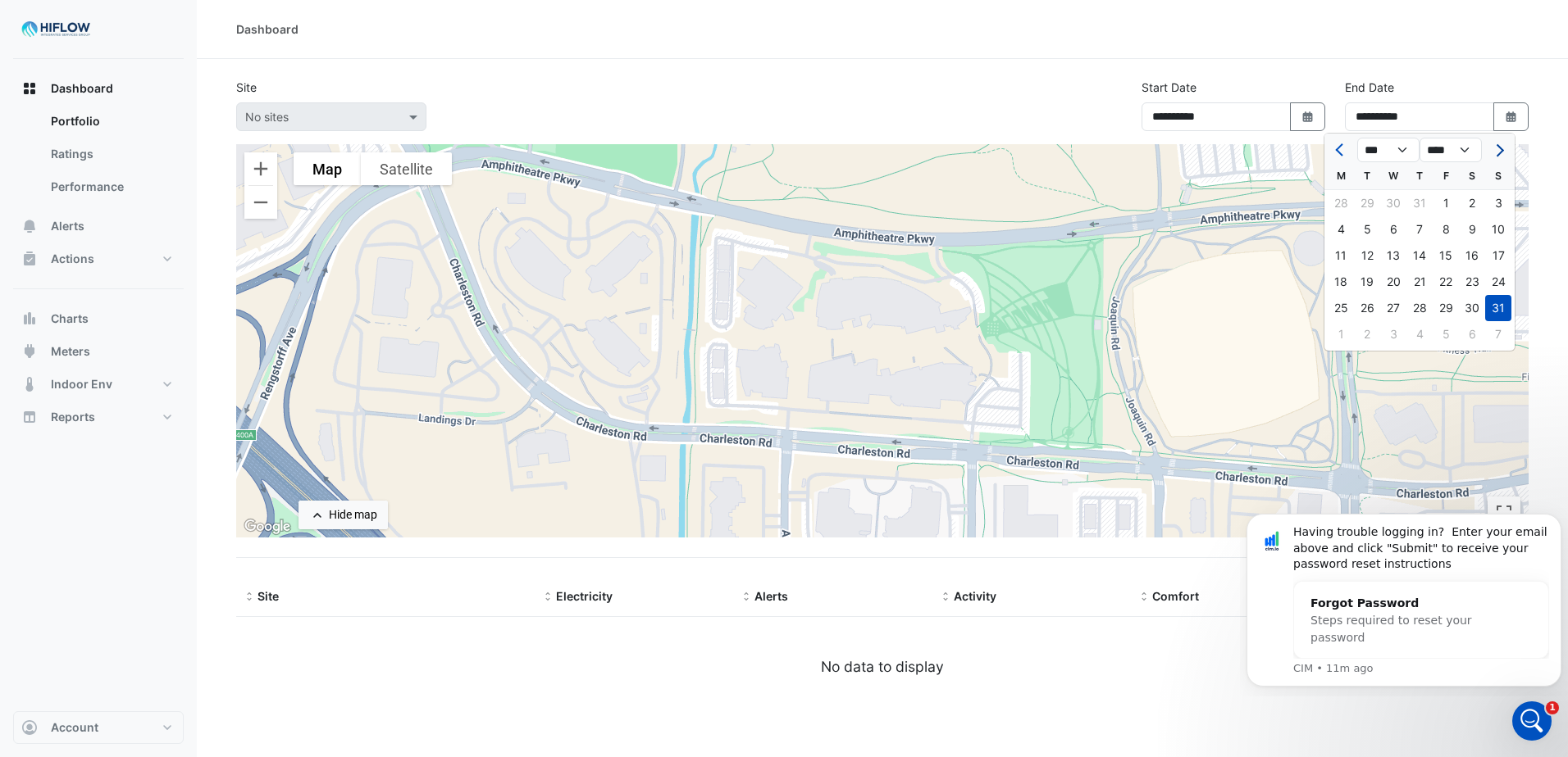
click at [1494, 157] on button "Next month" at bounding box center [1498, 150] width 20 height 26
select select "*"
click at [1362, 257] on div "16" at bounding box center [1367, 256] width 26 height 26
type input "**********"
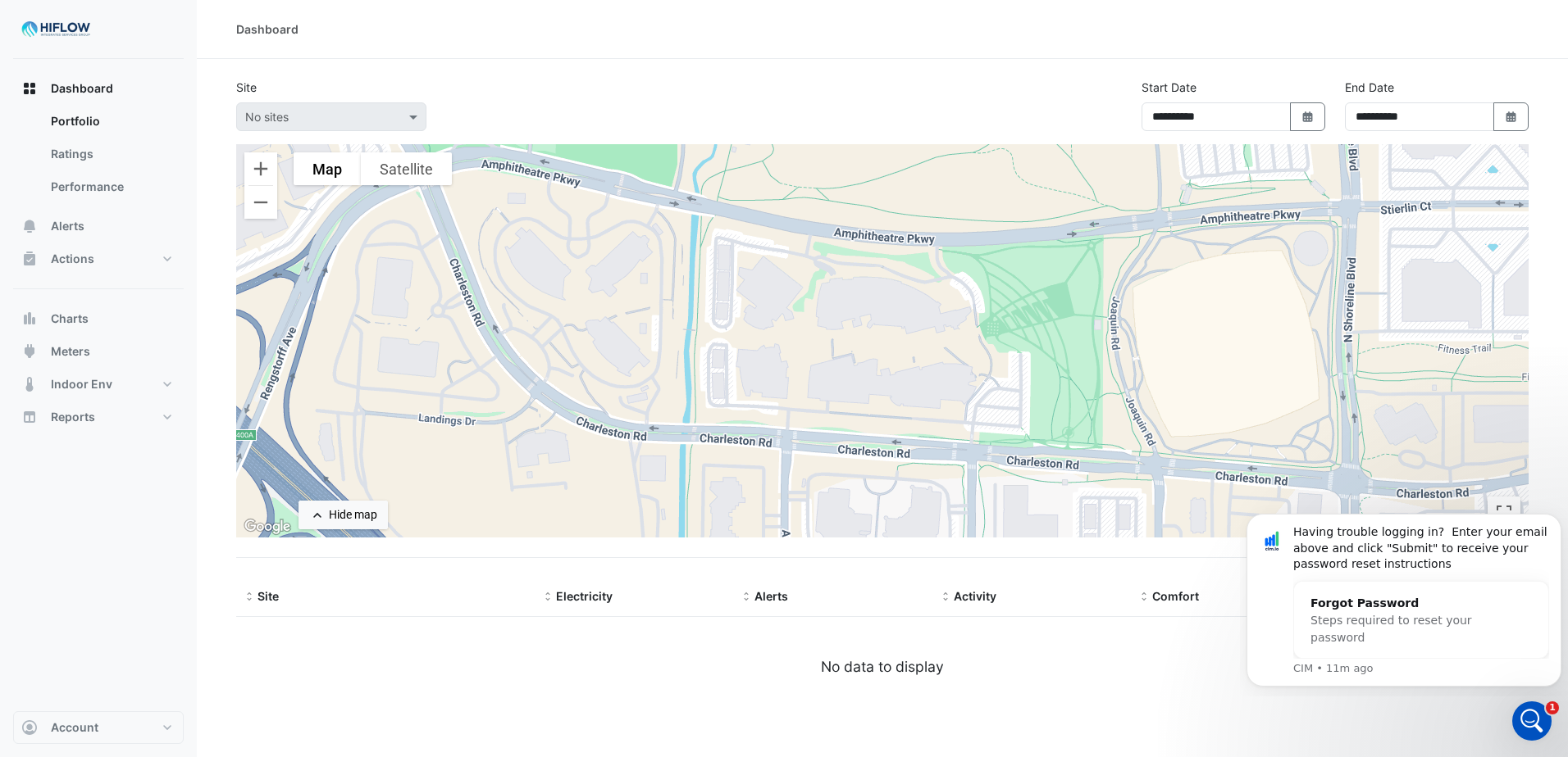
click at [1122, 663] on div "No data to display" at bounding box center [882, 667] width 1292 height 22
drag, startPoint x: 1469, startPoint y: 546, endPoint x: 1430, endPoint y: 538, distance: 39.8
click at [1430, 538] on div "Having trouble logging in? Enter your email above and click "Submit" to receive…" at bounding box center [1421, 549] width 256 height 49
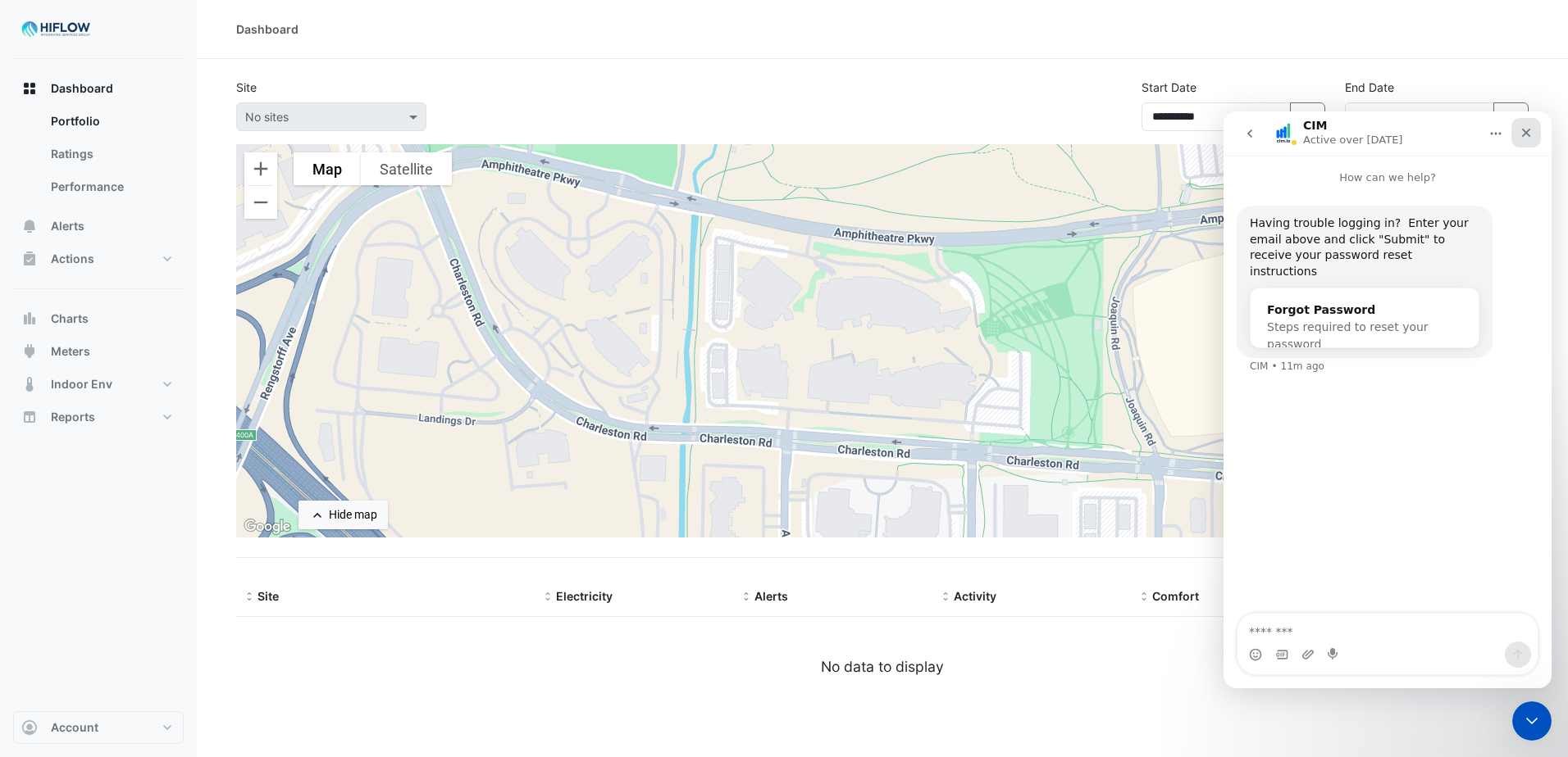
click at [1528, 134] on icon "Close" at bounding box center [1527, 133] width 9 height 9
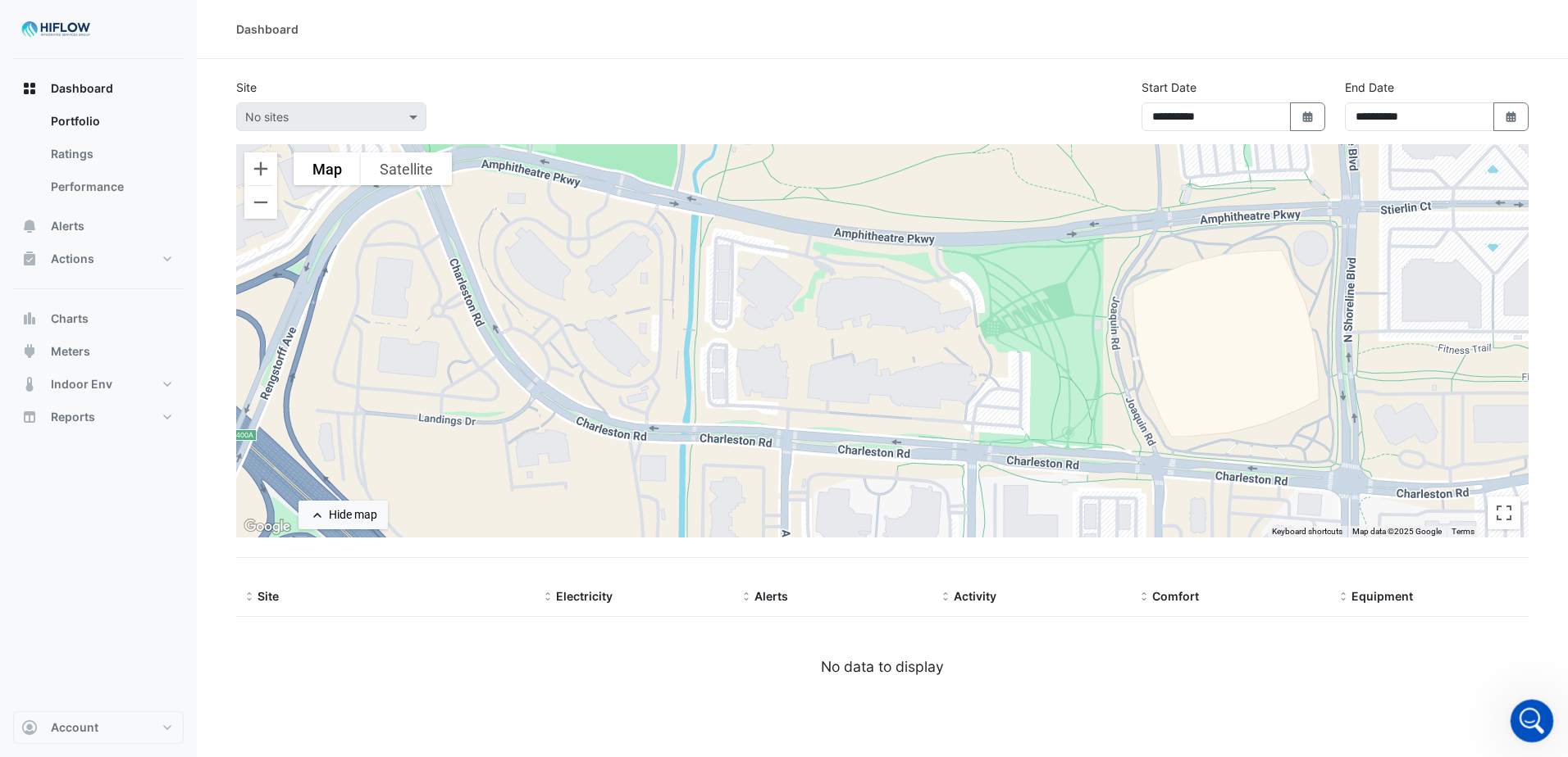
click at [1530, 726] on icon "Open Intercom Messenger" at bounding box center [1530, 719] width 27 height 27
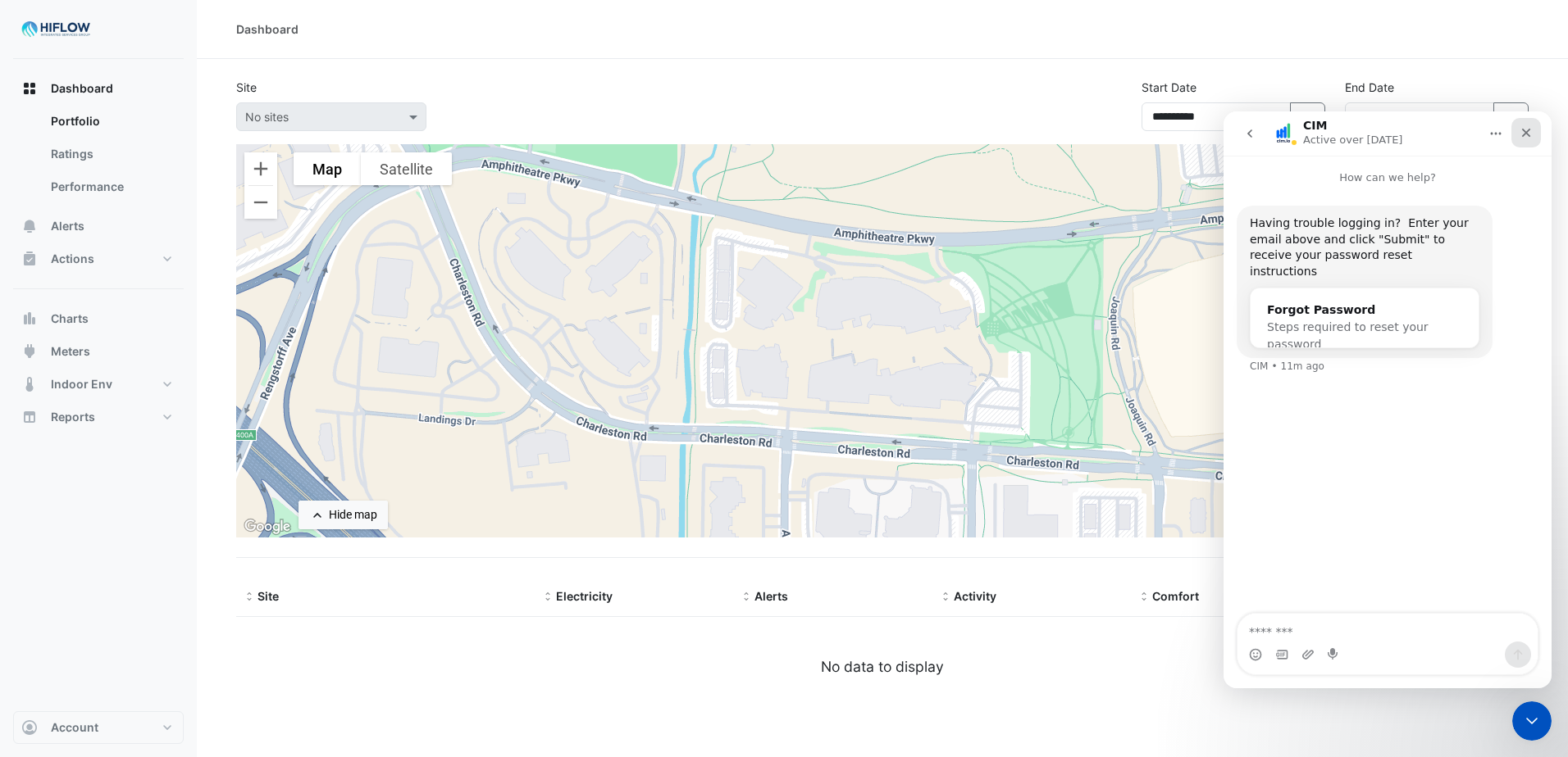
click at [1524, 130] on icon "Close" at bounding box center [1527, 133] width 9 height 9
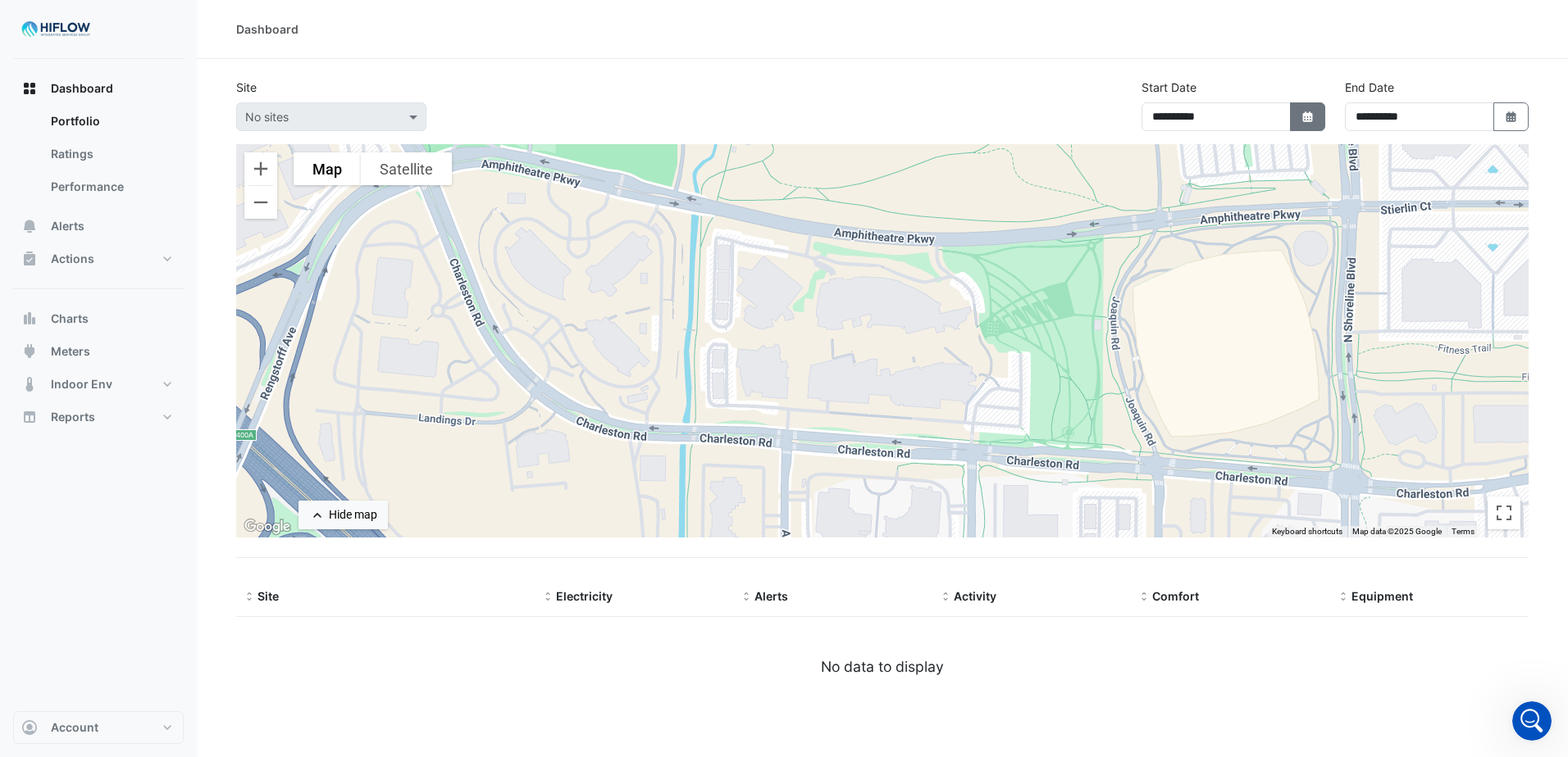
click at [1303, 115] on icon "button" at bounding box center [1307, 116] width 9 height 10
select select "*"
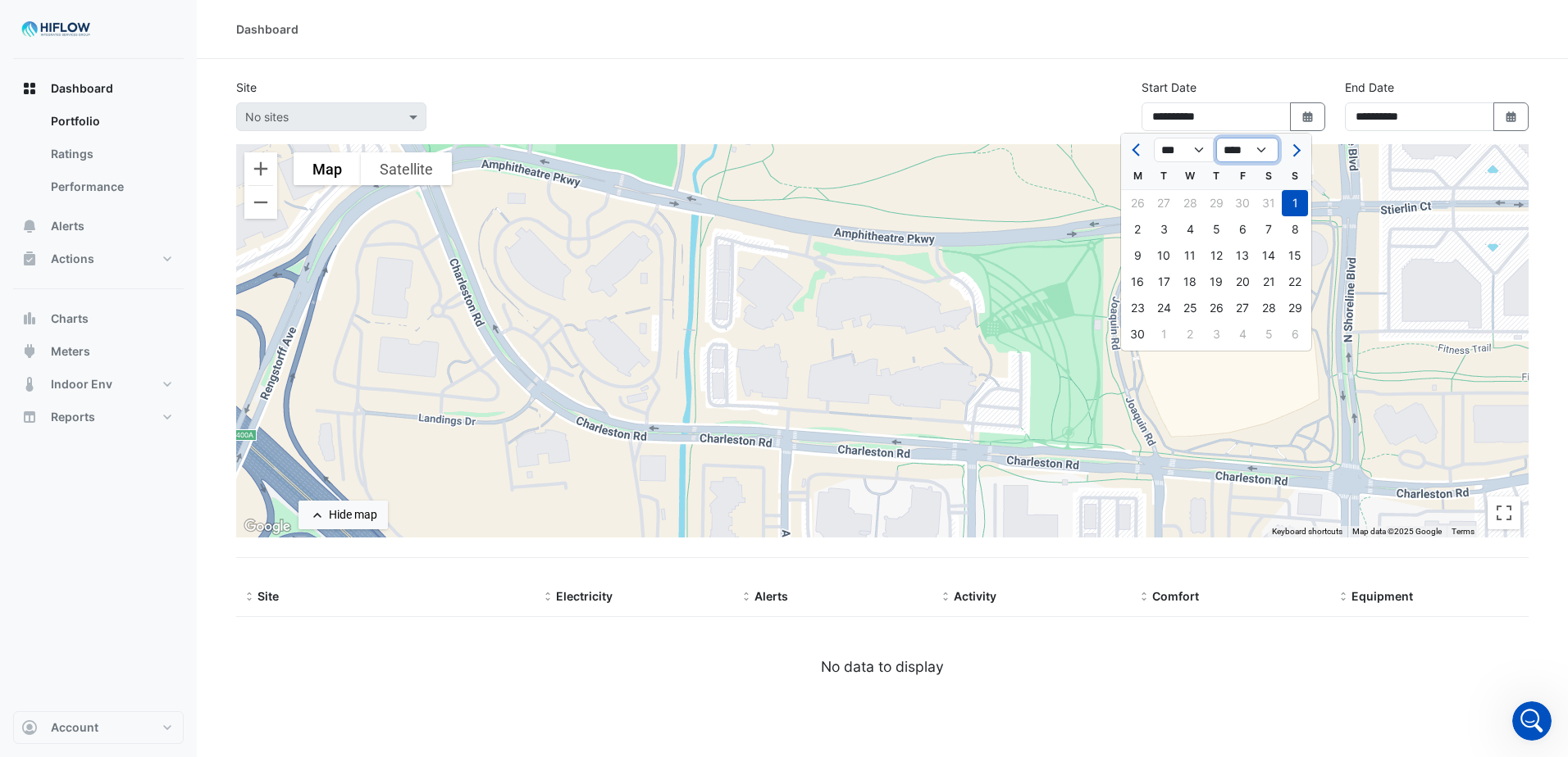
click at [1262, 150] on select "**** **** **** **** **** **** **** **** **** **** ****" at bounding box center [1247, 150] width 62 height 24
select select "****"
click at [1216, 138] on select "**** **** **** **** **** **** **** **** **** **** ****" at bounding box center [1247, 150] width 62 height 24
click at [1011, 115] on div "**********" at bounding box center [882, 112] width 1312 height 66
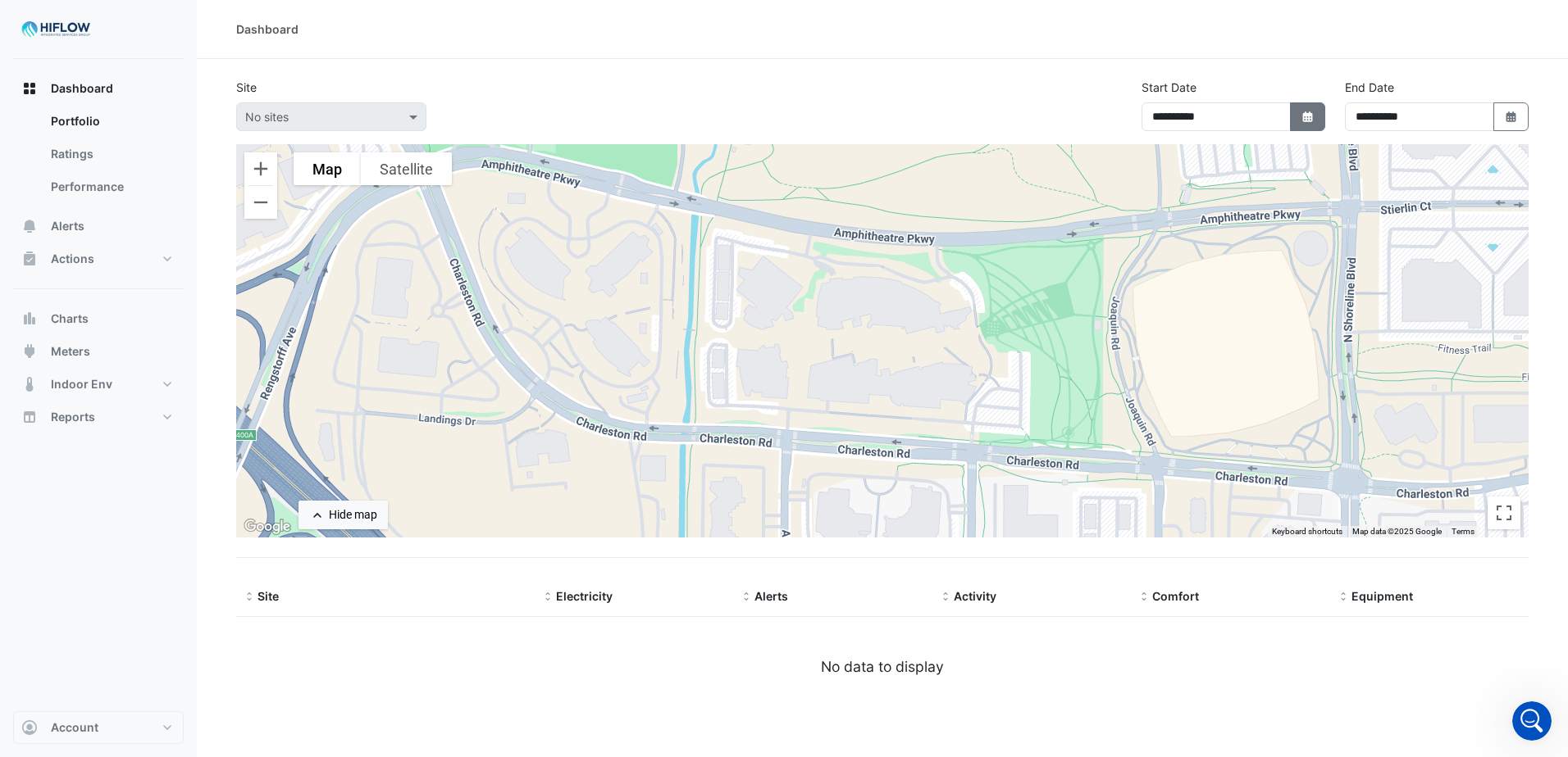
click at [1315, 121] on button "Select Date" at bounding box center [1308, 116] width 36 height 29
select select "*"
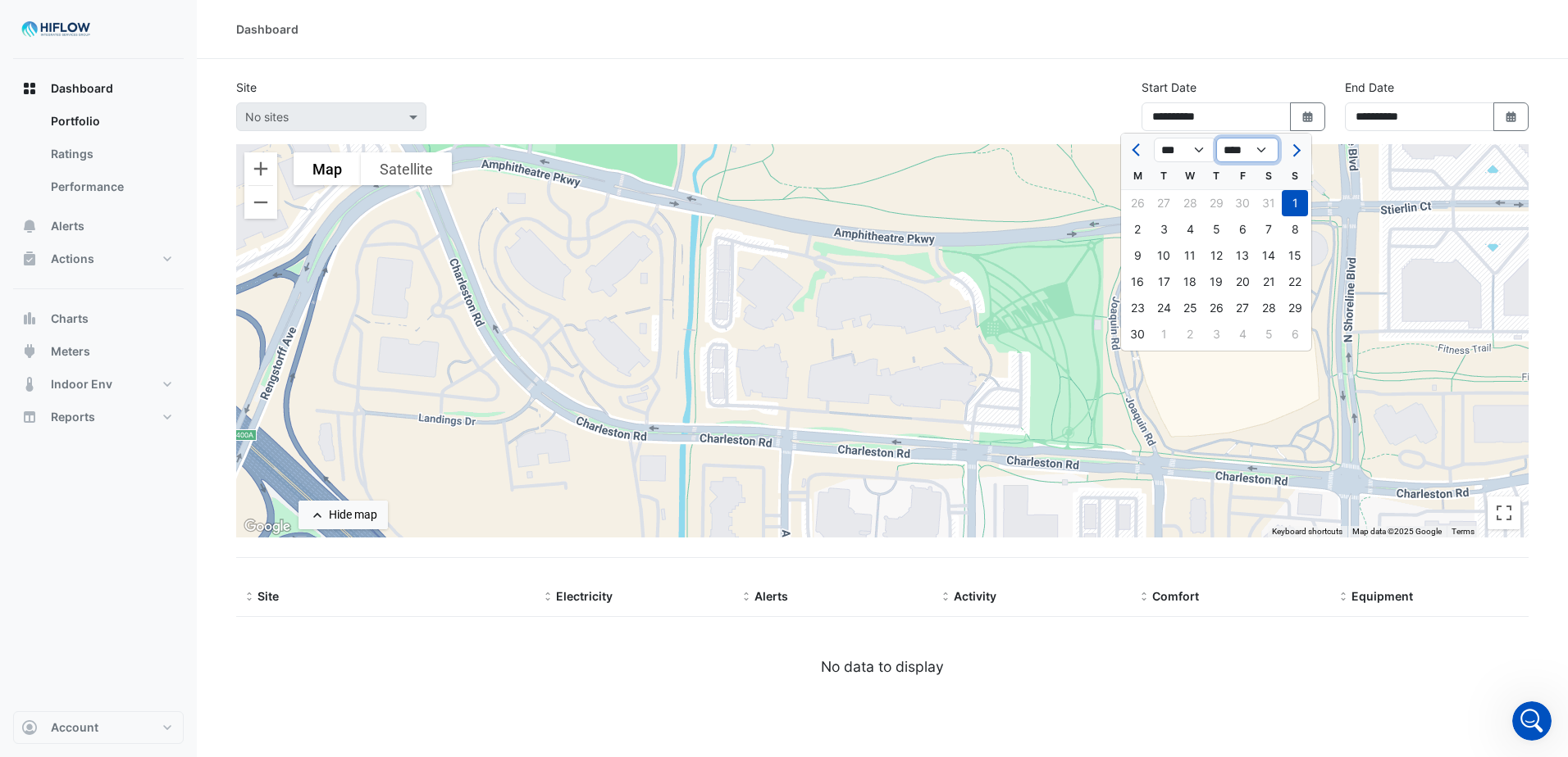
click at [1261, 151] on select "**** **** **** **** **** **** **** **** **** **** ****" at bounding box center [1247, 150] width 62 height 24
select select "****"
click at [1216, 138] on select "**** **** **** **** **** **** **** **** **** **** ****" at bounding box center [1247, 150] width 62 height 24
click at [1192, 228] on div "5" at bounding box center [1190, 230] width 26 height 26
type input "**********"
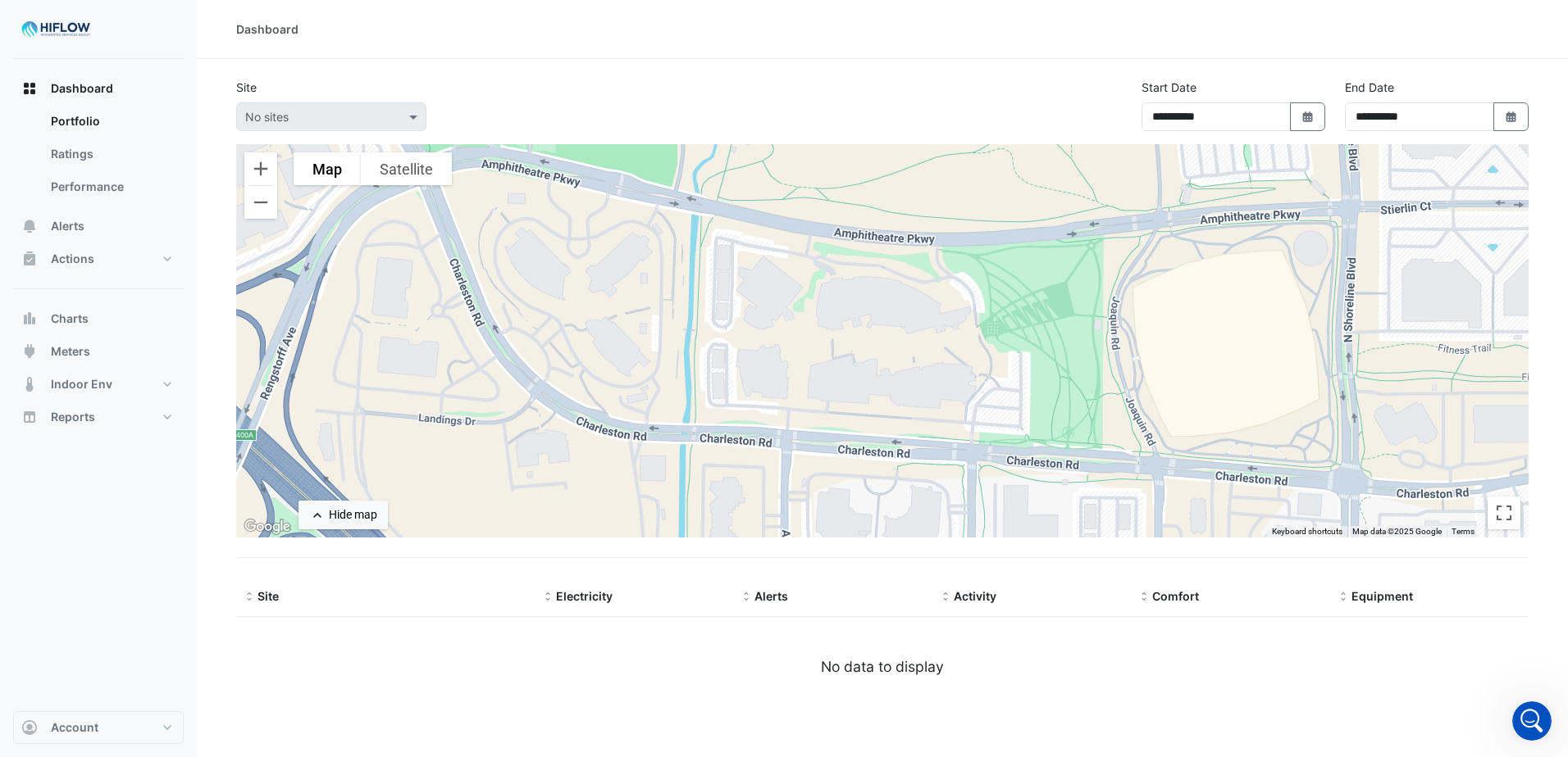
click at [1042, 118] on div "**********" at bounding box center [882, 112] width 1312 height 66
click at [412, 120] on span at bounding box center [416, 116] width 21 height 17
click at [198, 16] on div "Dashboard" at bounding box center [882, 29] width 1371 height 59
click at [53, 25] on img at bounding box center [56, 29] width 74 height 33
click at [82, 122] on link "Portfolio" at bounding box center [111, 121] width 146 height 33
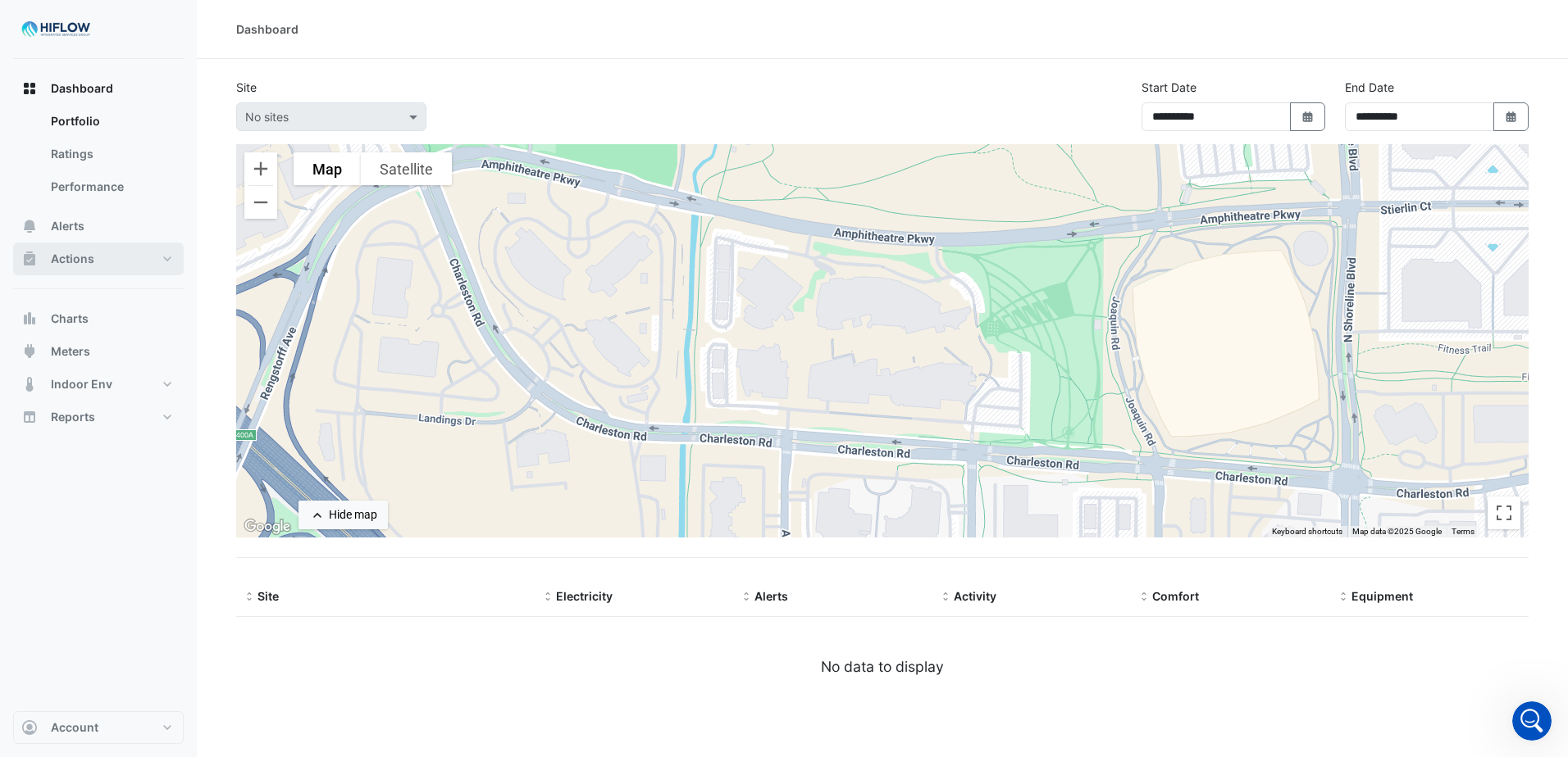
click at [162, 261] on button "Actions" at bounding box center [99, 259] width 171 height 33
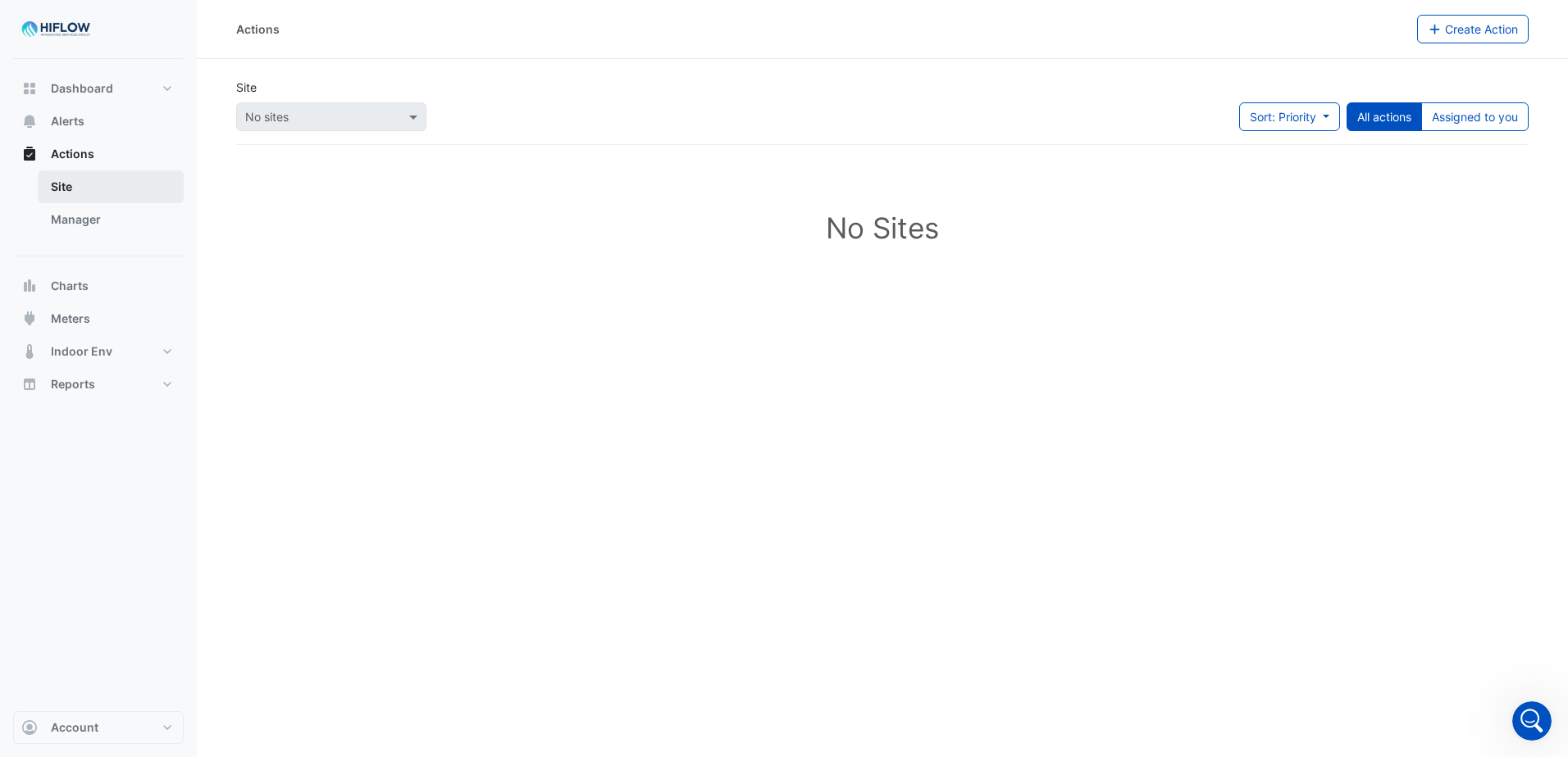
click at [55, 182] on link "Site" at bounding box center [111, 187] width 146 height 33
click at [1492, 118] on button "Assigned to you" at bounding box center [1474, 116] width 107 height 29
click at [1376, 115] on button "All actions" at bounding box center [1384, 116] width 75 height 29
click at [1321, 115] on button "Sort: Priority" at bounding box center [1288, 116] width 100 height 29
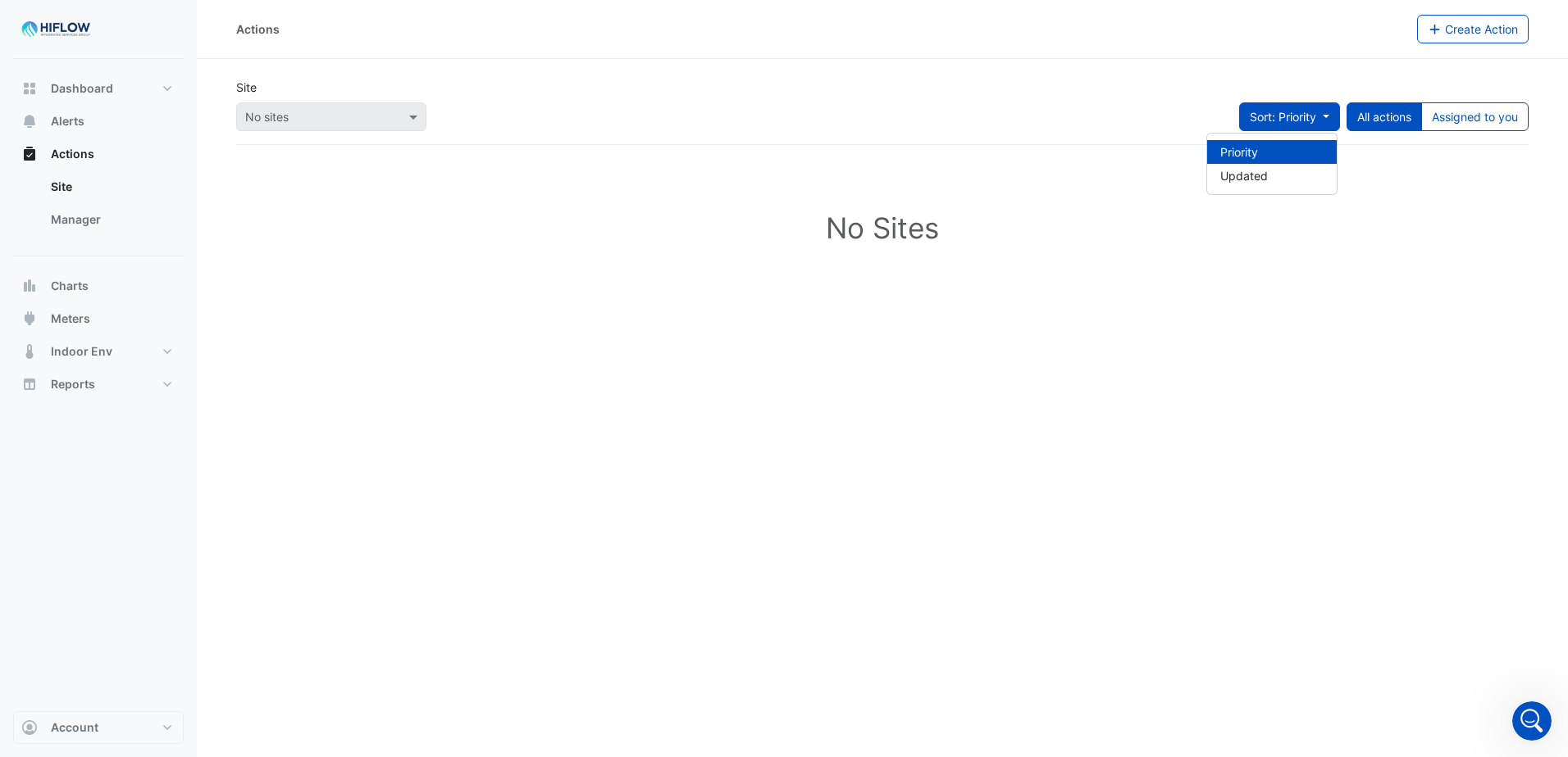
click at [1321, 115] on button "Sort: Priority" at bounding box center [1288, 116] width 100 height 29
click at [1275, 182] on li "Updated" at bounding box center [1271, 175] width 129 height 23
click at [1322, 115] on button "Sort: Updated" at bounding box center [1285, 116] width 111 height 29
click at [1286, 150] on li "Priority" at bounding box center [1271, 151] width 129 height 23
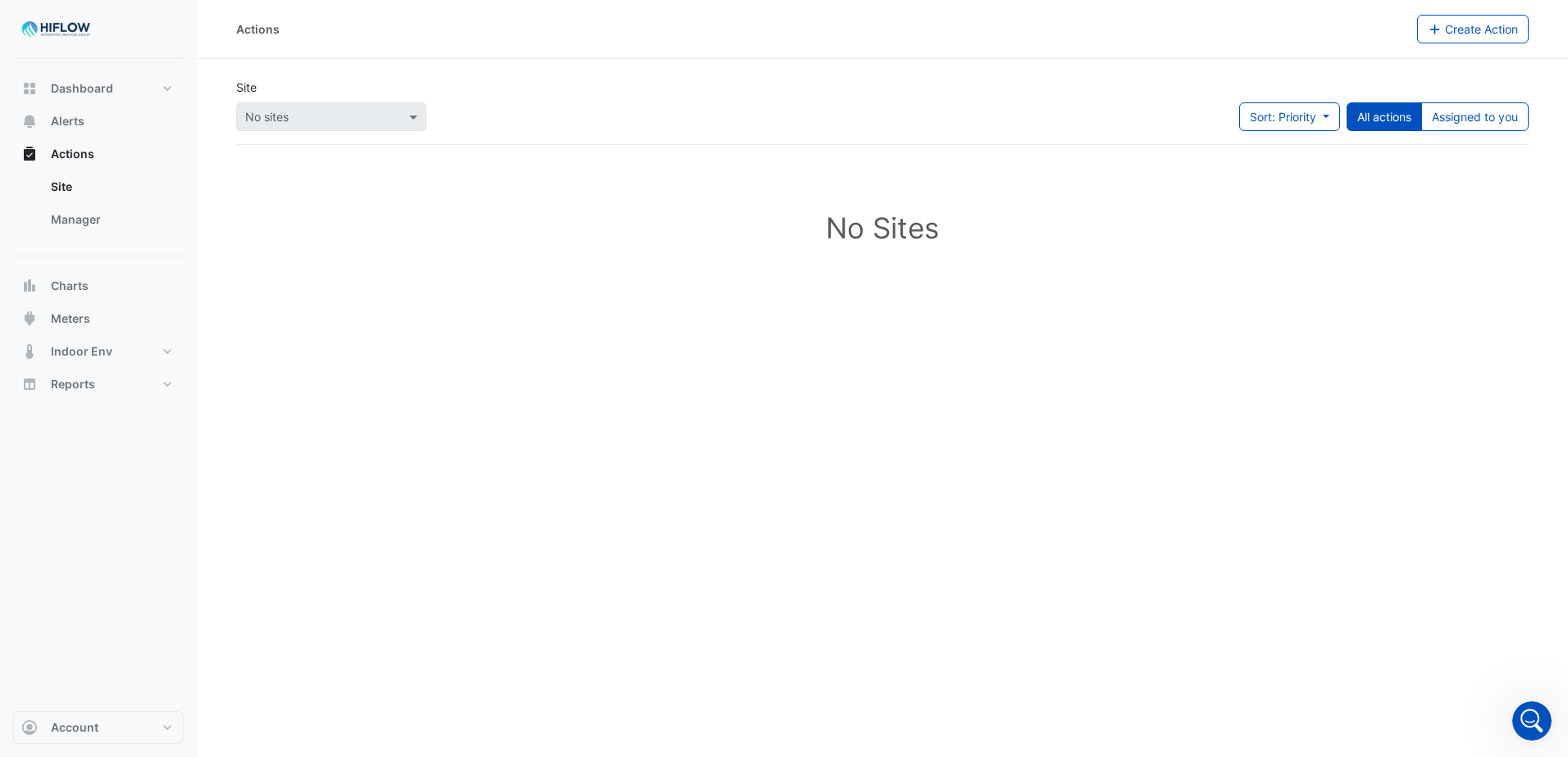
click at [404, 114] on div at bounding box center [331, 116] width 189 height 19
click at [411, 116] on span at bounding box center [416, 116] width 21 height 17
click at [413, 116] on span at bounding box center [416, 116] width 21 height 17
click at [65, 217] on link "Manager" at bounding box center [111, 220] width 146 height 33
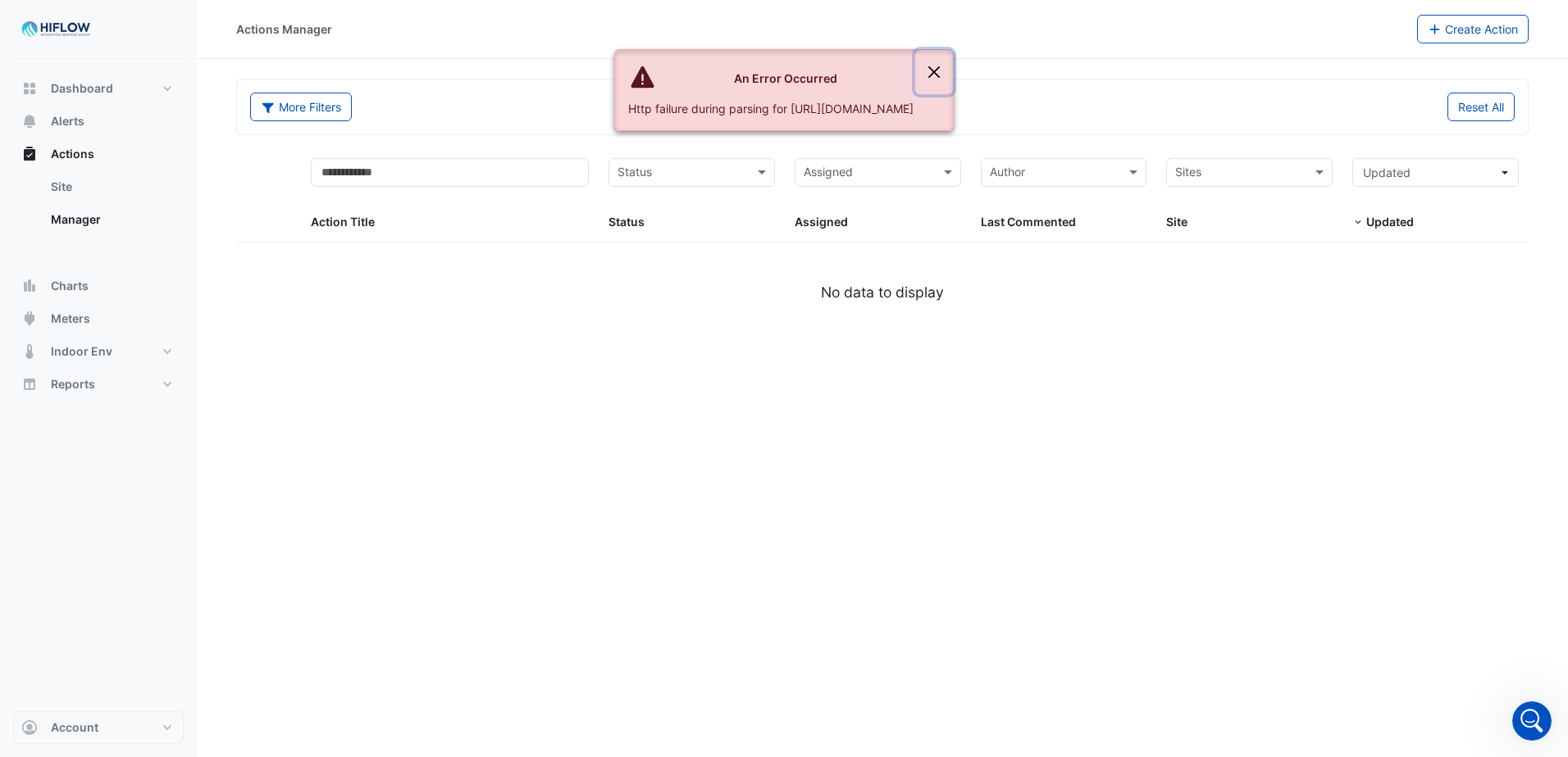
click at [952, 70] on button "Close" at bounding box center [934, 71] width 38 height 44
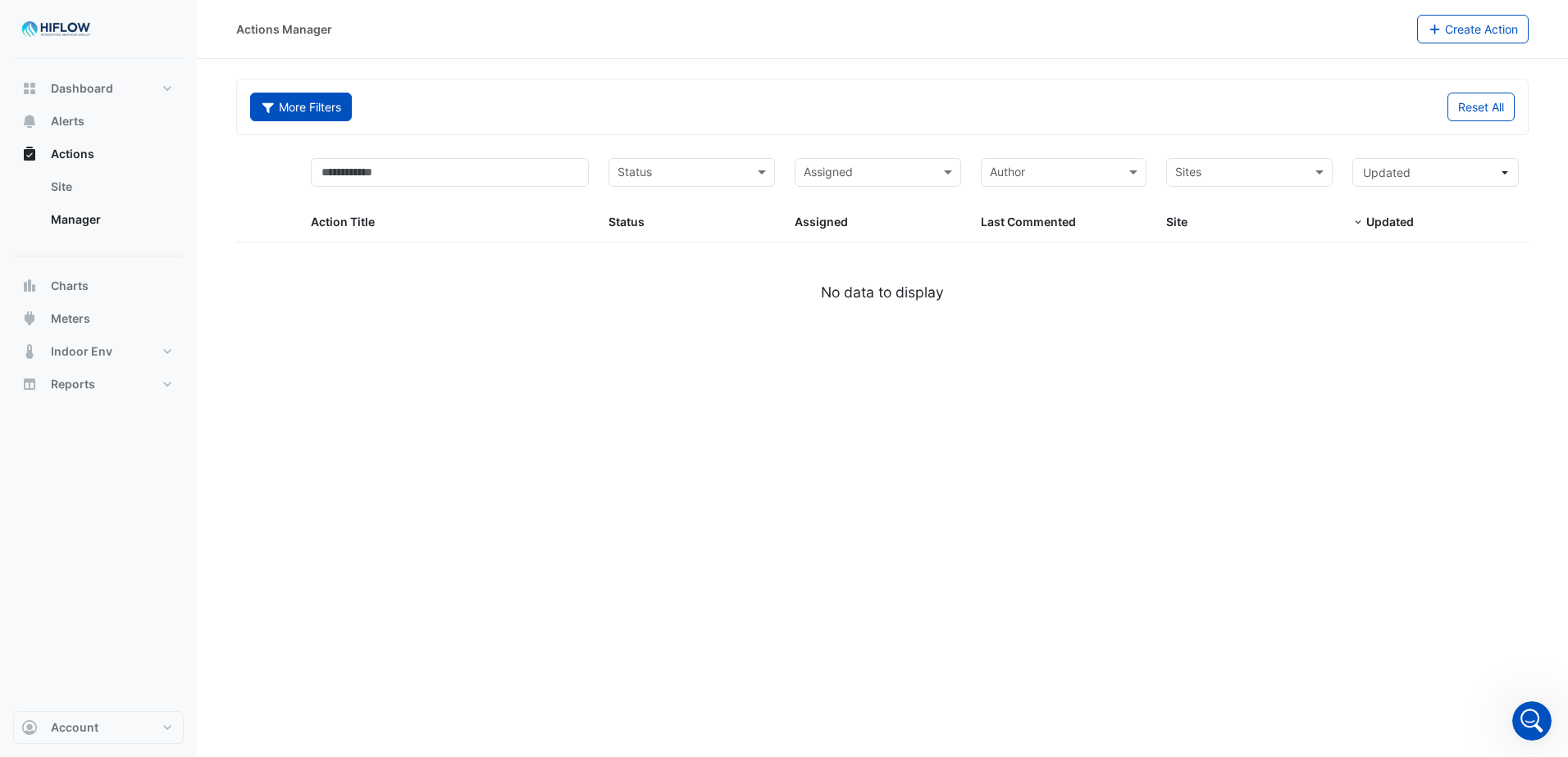
click at [304, 117] on button "More Filters" at bounding box center [301, 107] width 101 height 29
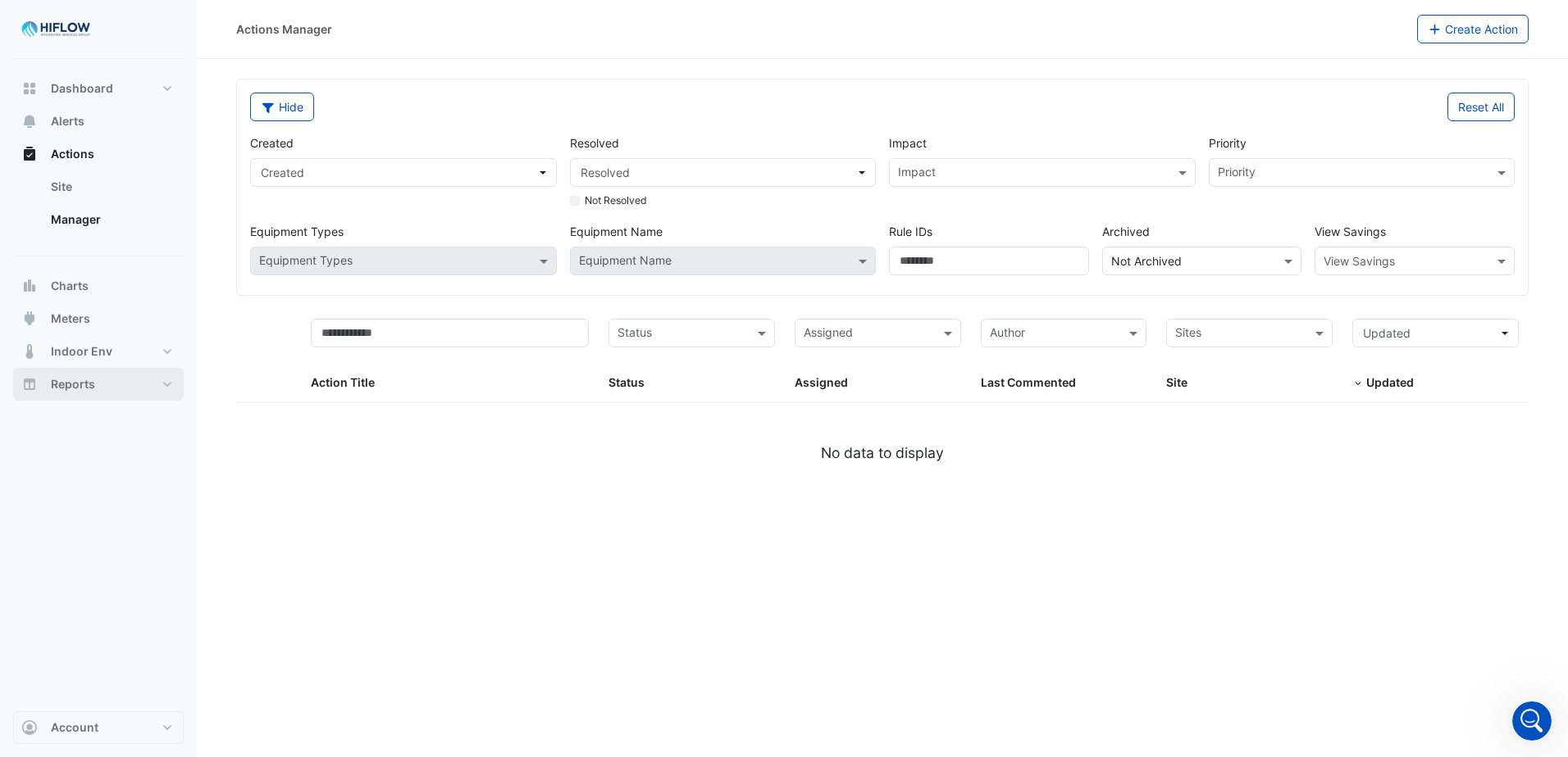
click at [154, 385] on button "Reports" at bounding box center [99, 384] width 171 height 33
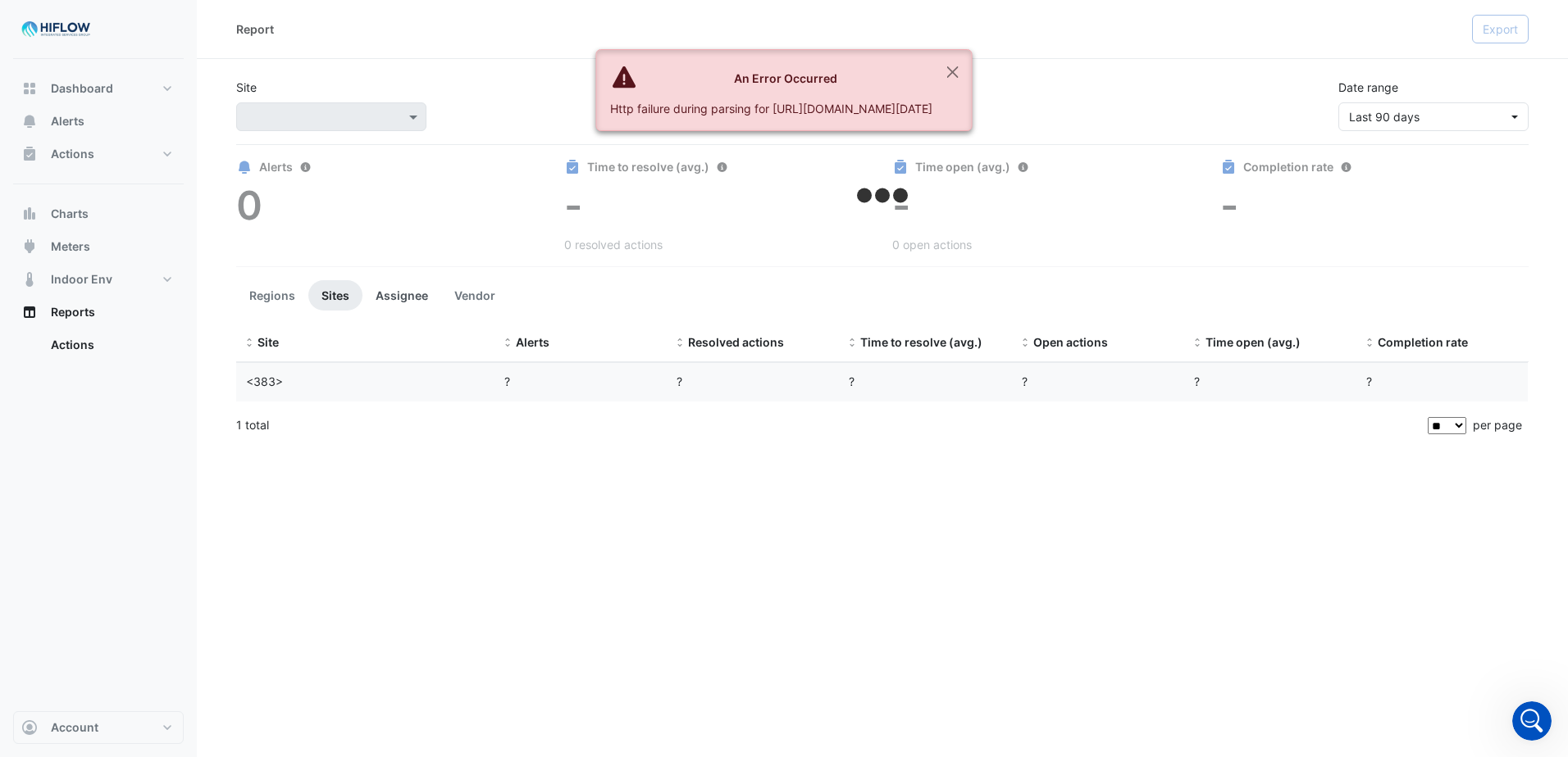
click at [409, 295] on button "Assignee" at bounding box center [402, 295] width 79 height 30
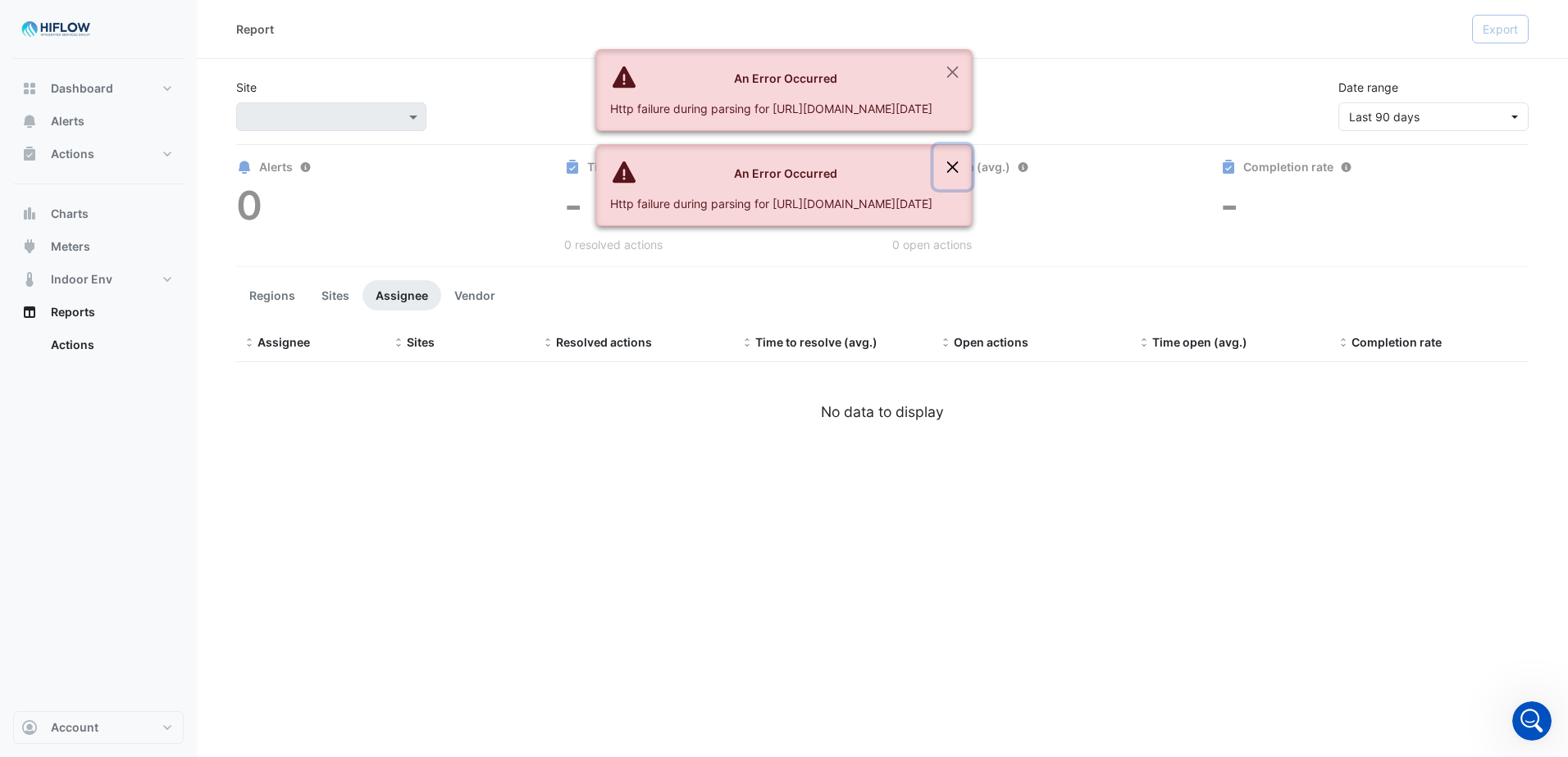
drag, startPoint x: 1161, startPoint y: 200, endPoint x: 1154, endPoint y: 143, distance: 57.4
click at [972, 189] on button "Close" at bounding box center [952, 167] width 38 height 44
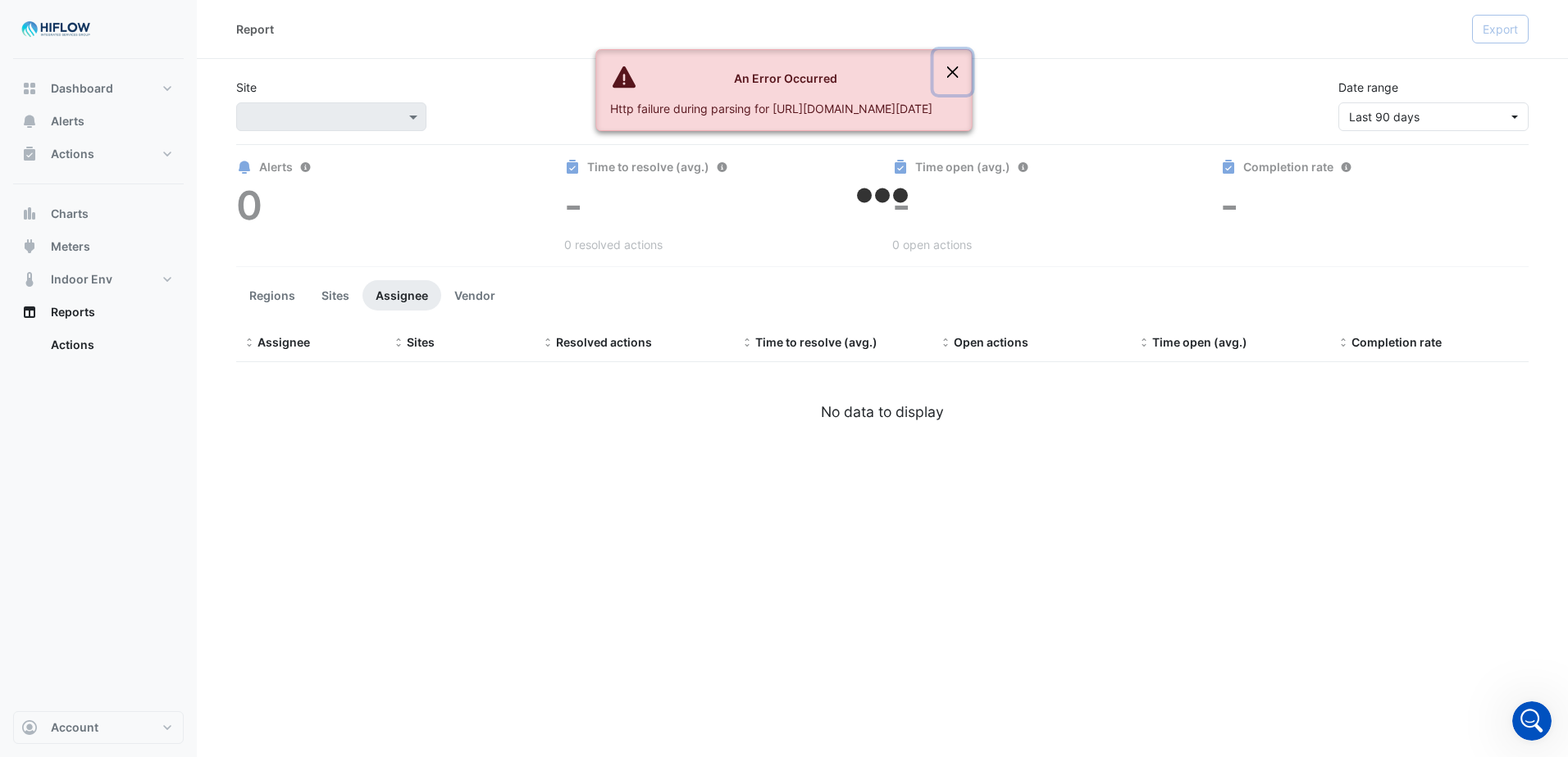
click at [972, 70] on button "Close" at bounding box center [952, 71] width 38 height 44
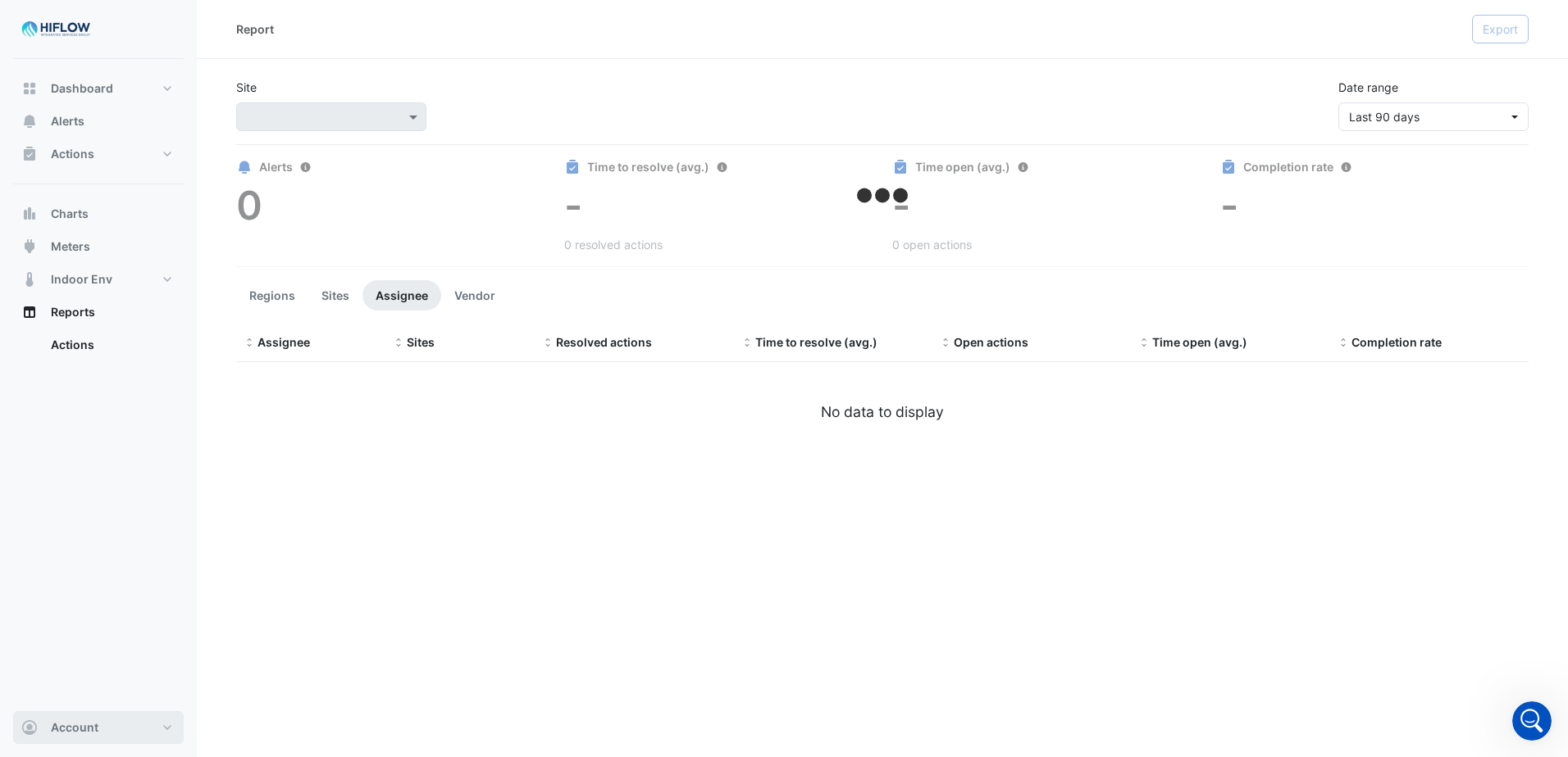
click at [117, 731] on button "Account" at bounding box center [99, 728] width 171 height 33
click at [53, 679] on link "Sign Out" at bounding box center [99, 686] width 156 height 33
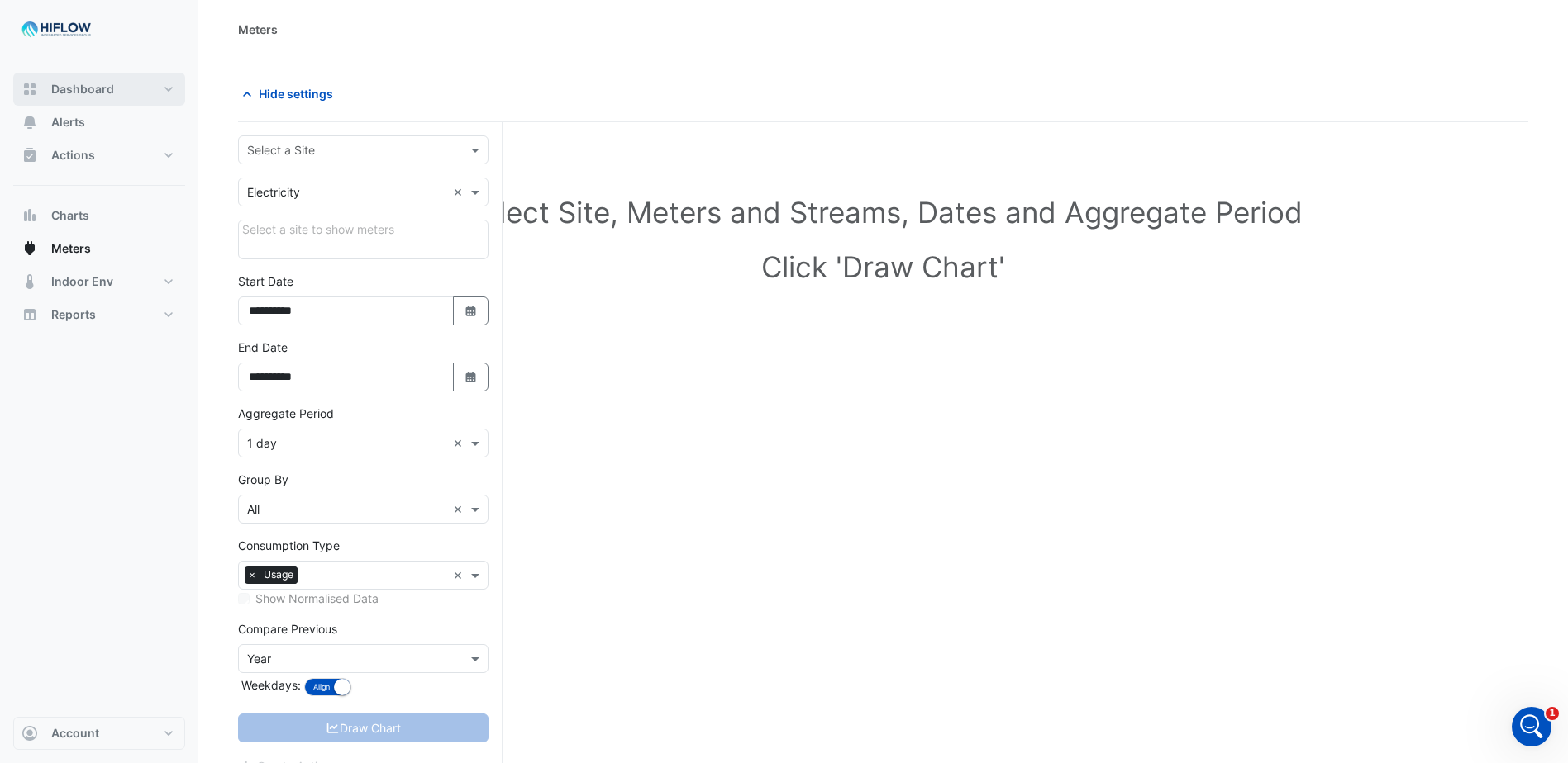
click at [165, 88] on button "Dashboard" at bounding box center [99, 89] width 172 height 33
